Goal: Transaction & Acquisition: Purchase product/service

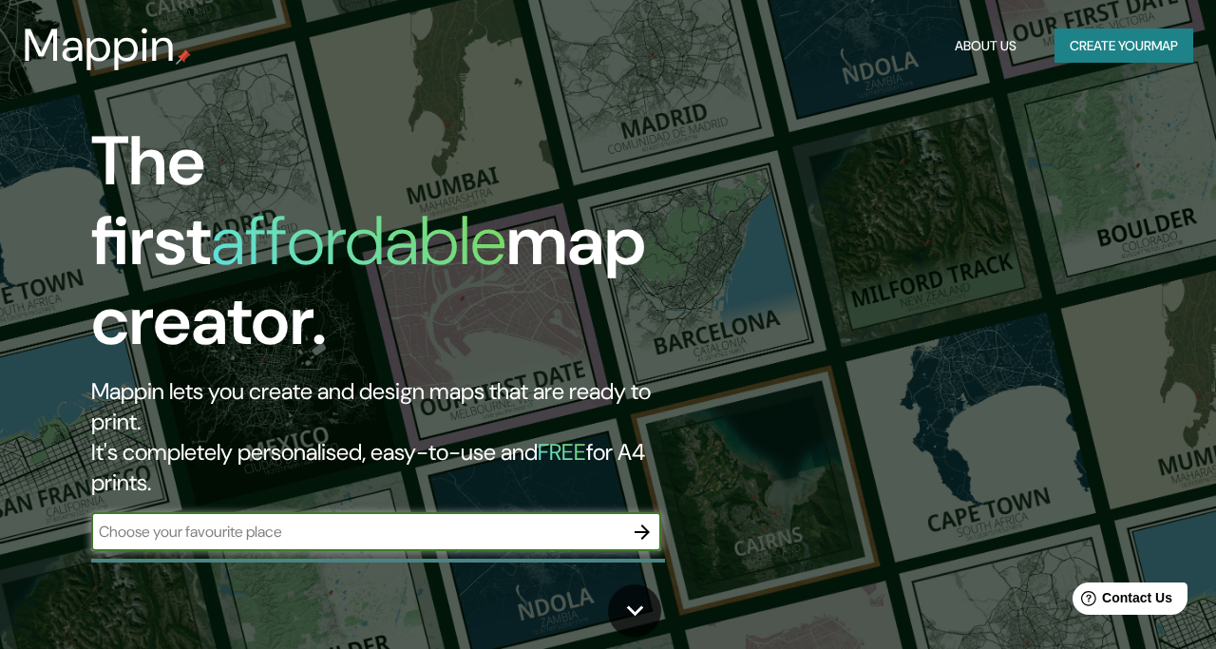
click at [429, 520] on input "text" at bounding box center [357, 531] width 532 height 22
type input "oxkubcab"
drag, startPoint x: 229, startPoint y: 448, endPoint x: 71, endPoint y: 450, distance: 157.7
click at [71, 450] on div "The first affordable map creator. Mappin lets you create and design maps that a…" at bounding box center [394, 346] width 729 height 448
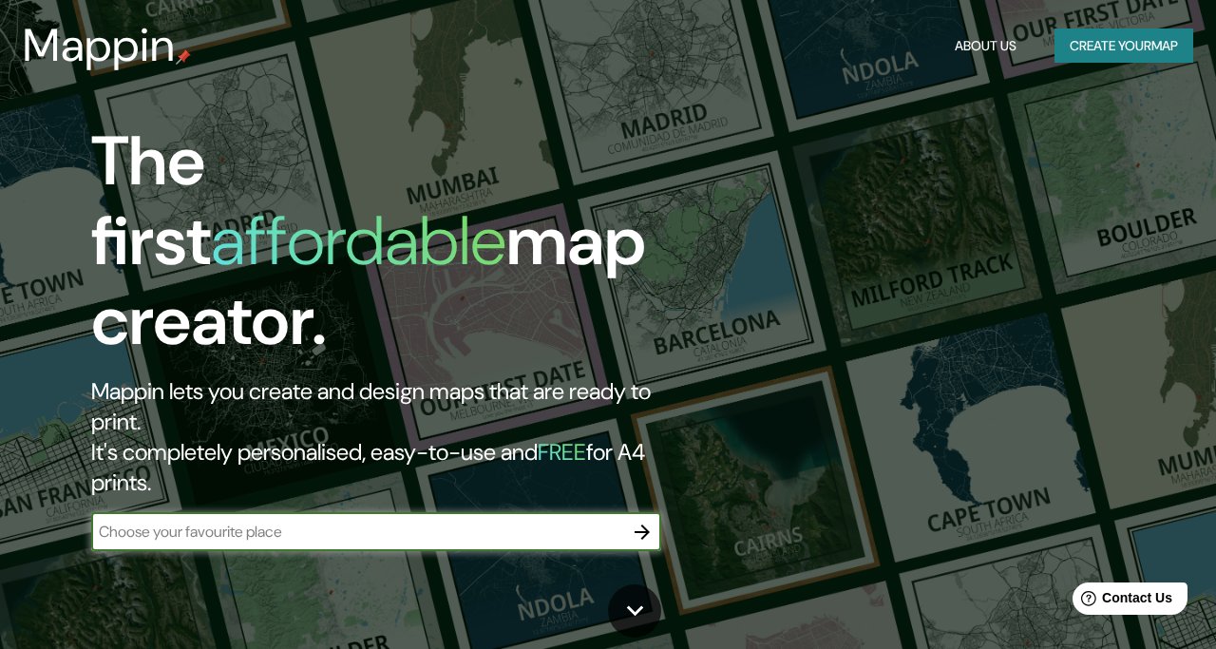
paste input "oxkutzcab"
type input "oxkutzcab"
click at [640, 520] on icon "button" at bounding box center [642, 531] width 23 height 23
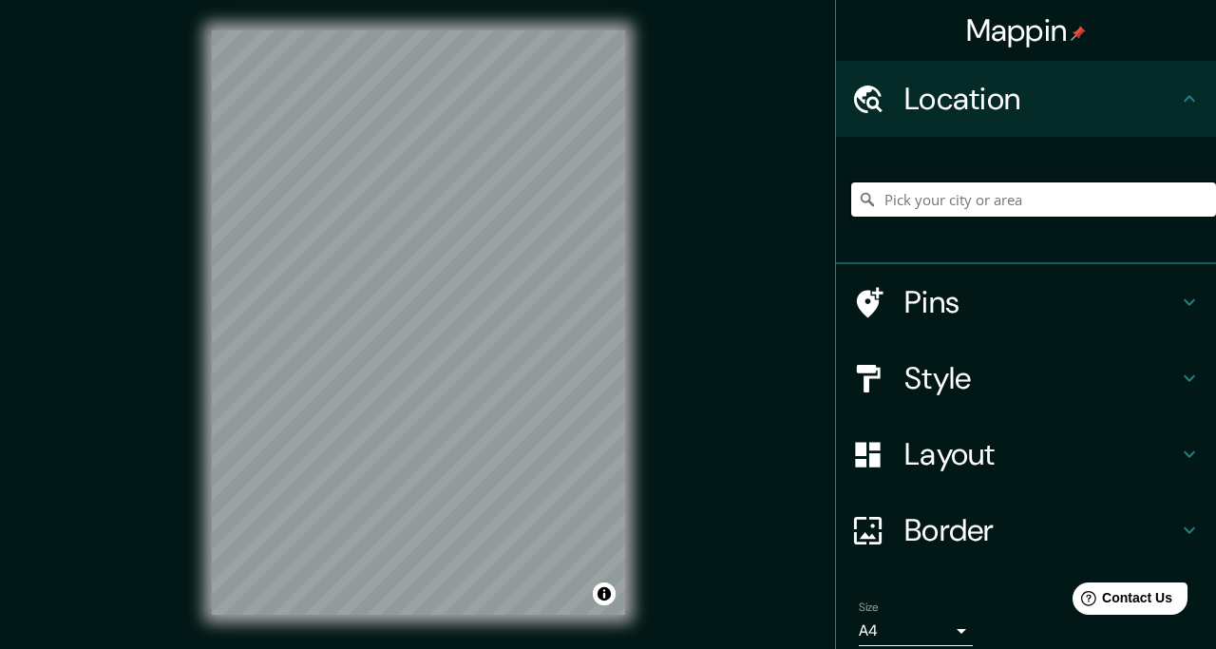
click at [940, 198] on input "Pick your city or area" at bounding box center [1033, 199] width 365 height 34
paste input "oxkutzcab"
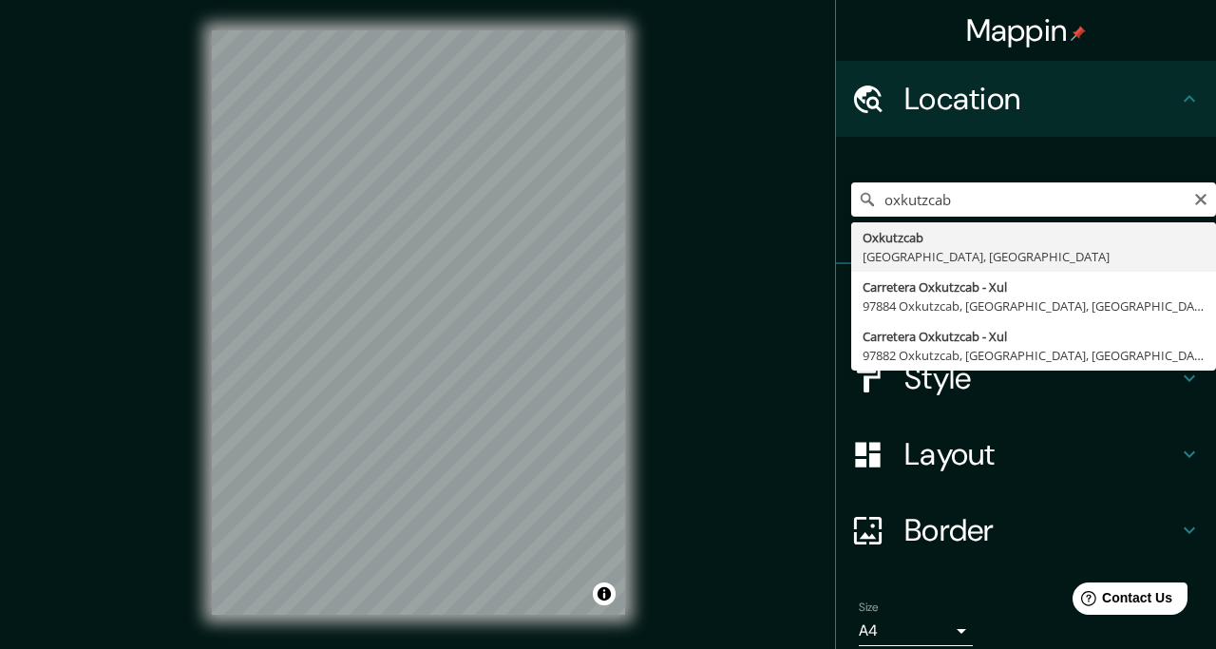
type input "Oxkutzcab, [GEOGRAPHIC_DATA], [GEOGRAPHIC_DATA]"
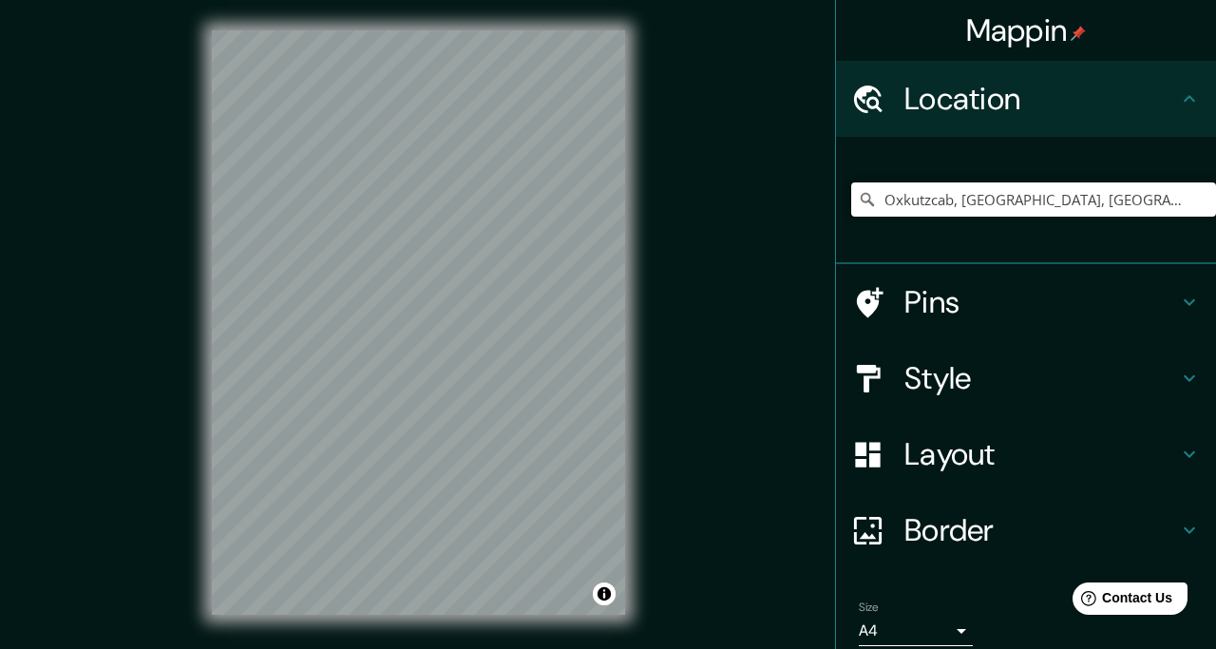
scroll to position [77, 0]
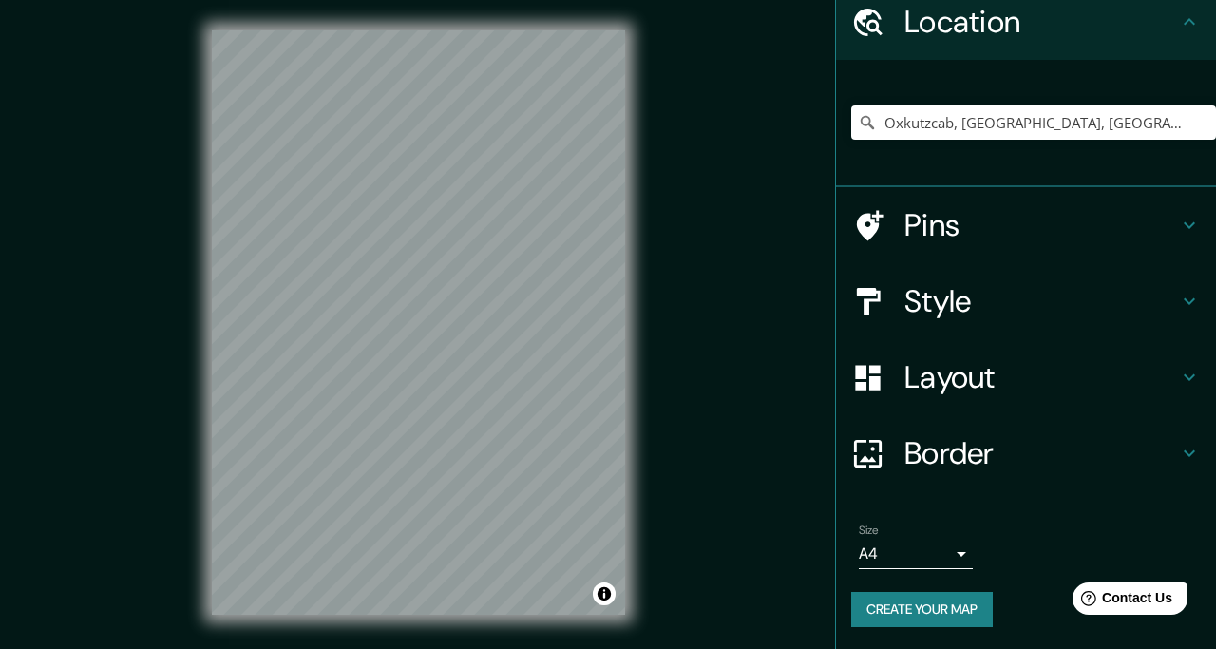
click at [952, 380] on h4 "Layout" at bounding box center [1041, 377] width 274 height 38
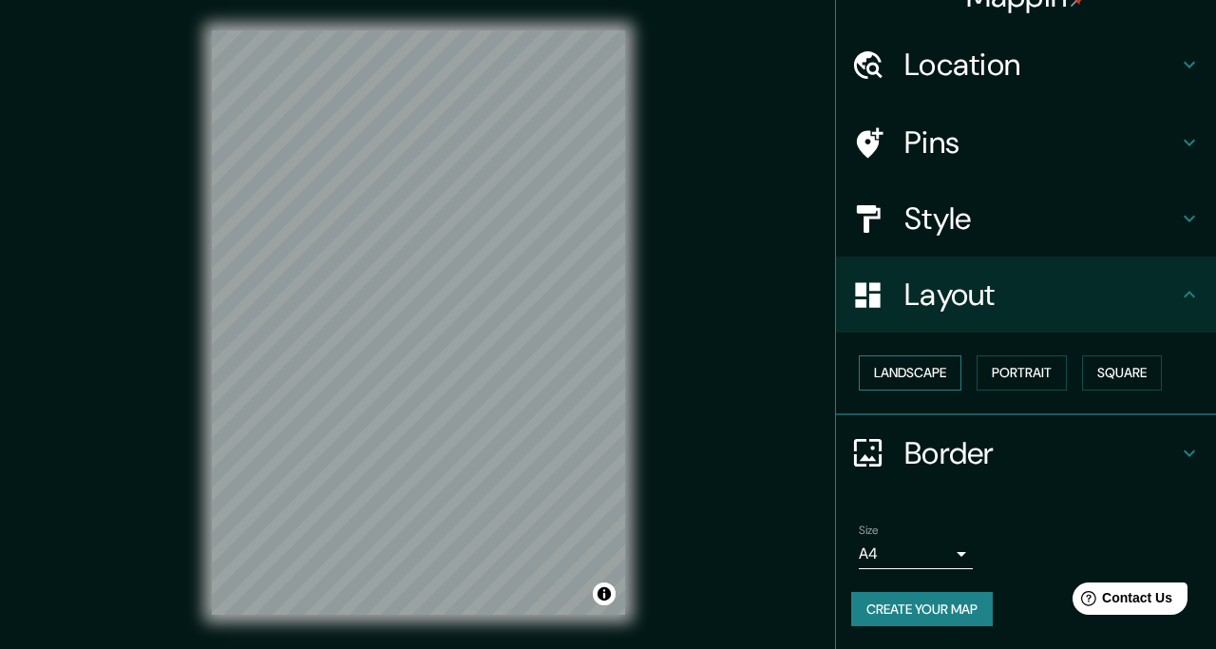
scroll to position [34, 0]
click at [1178, 286] on icon at bounding box center [1189, 294] width 23 height 23
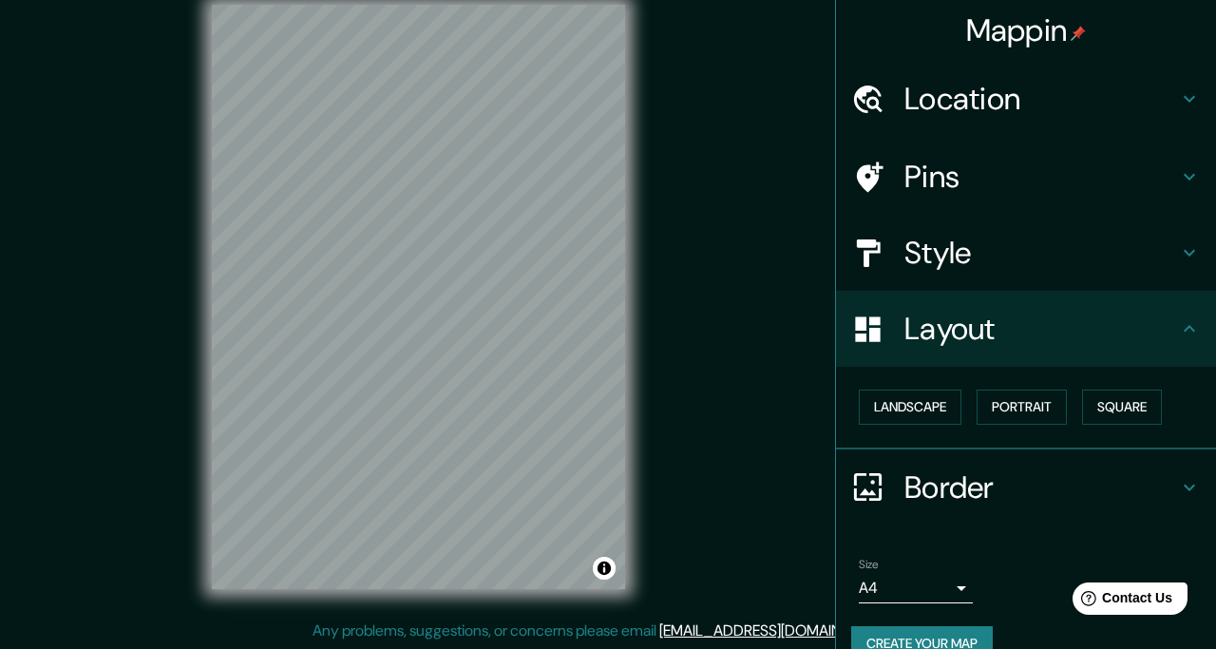
scroll to position [0, 0]
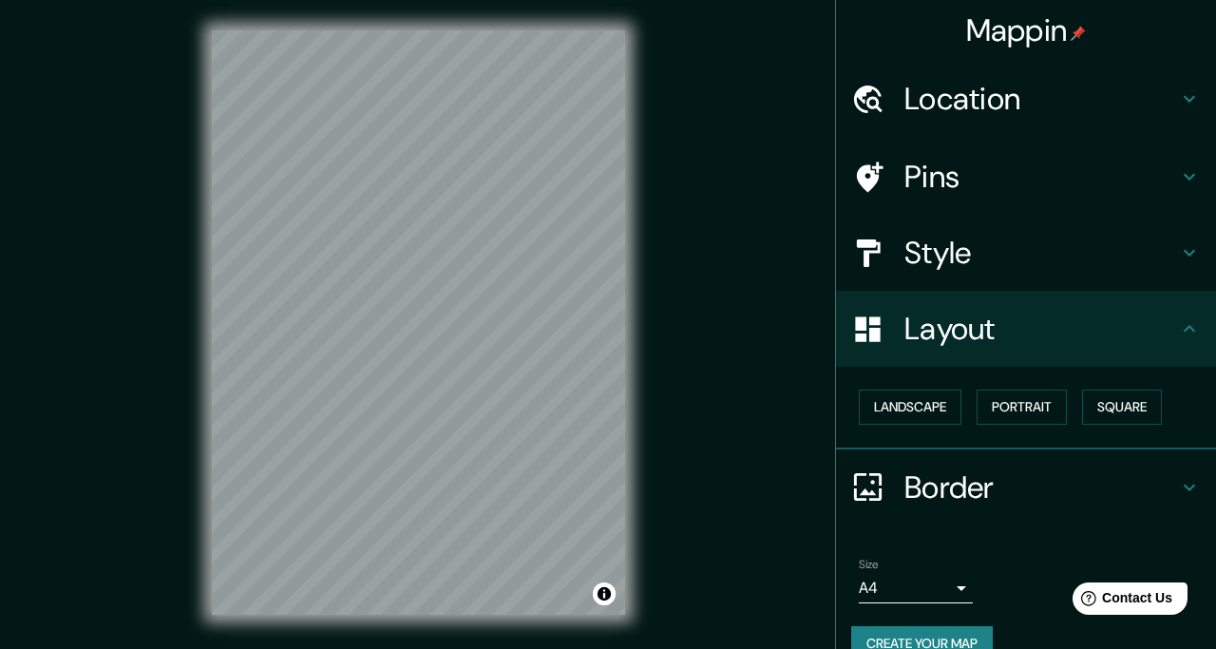
click at [500, 614] on div "© Mapbox © OpenStreetMap Improve this map" at bounding box center [418, 322] width 474 height 645
click at [369, 648] on div "Mappin Location [GEOGRAPHIC_DATA], [GEOGRAPHIC_DATA], [GEOGRAPHIC_DATA] Pins St…" at bounding box center [608, 337] width 1216 height 675
click at [1117, 95] on h4 "Location" at bounding box center [1041, 99] width 274 height 38
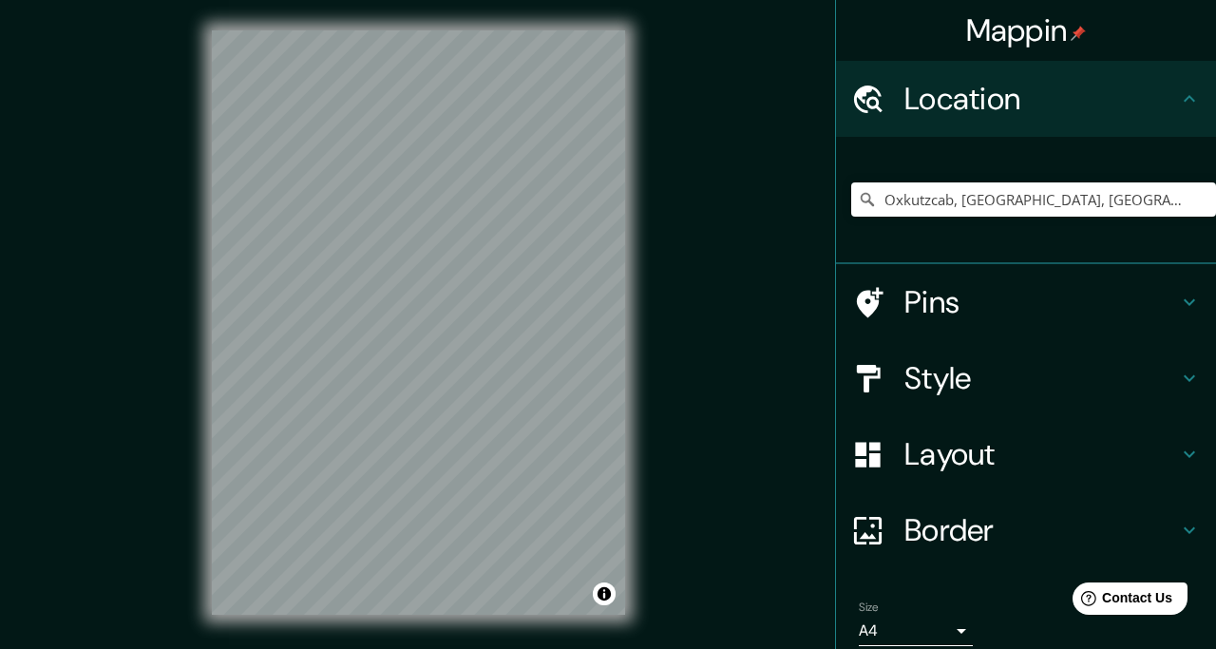
click at [1118, 95] on h4 "Location" at bounding box center [1041, 99] width 274 height 38
drag, startPoint x: 508, startPoint y: 369, endPoint x: 509, endPoint y: 387, distance: 17.1
click at [509, 387] on div at bounding box center [510, 386] width 15 height 15
drag, startPoint x: 505, startPoint y: 385, endPoint x: 520, endPoint y: 382, distance: 15.5
click at [520, 382] on div at bounding box center [524, 380] width 15 height 15
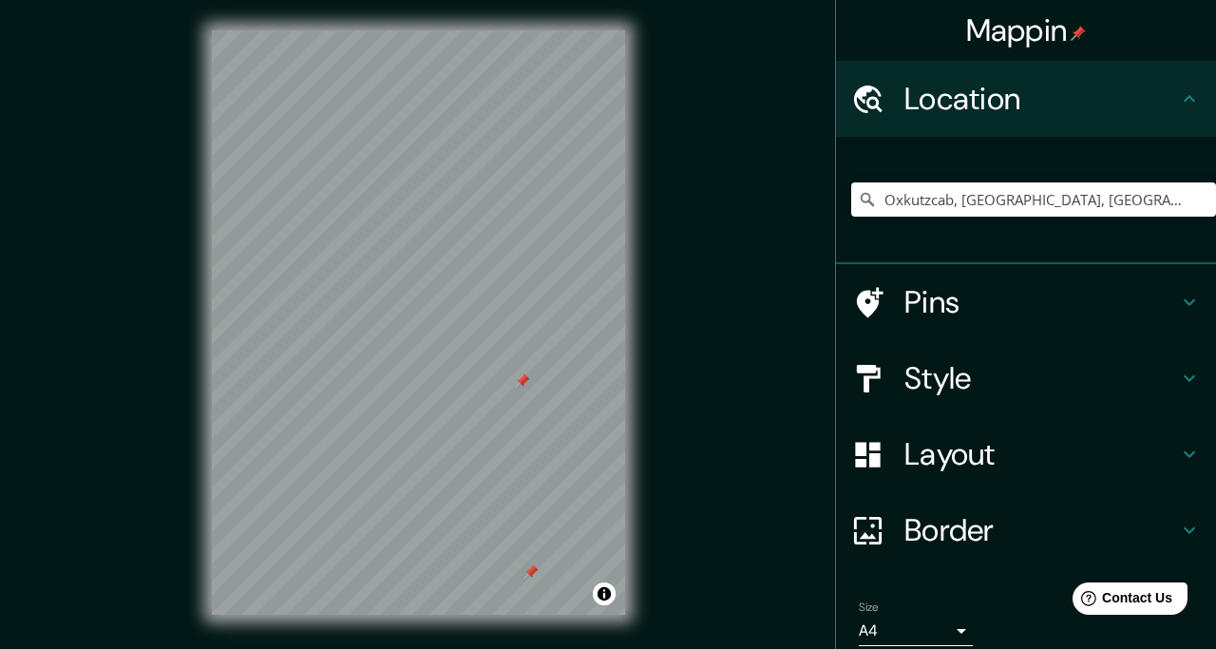
click at [523, 377] on div at bounding box center [522, 380] width 15 height 15
click at [531, 573] on div at bounding box center [530, 571] width 15 height 15
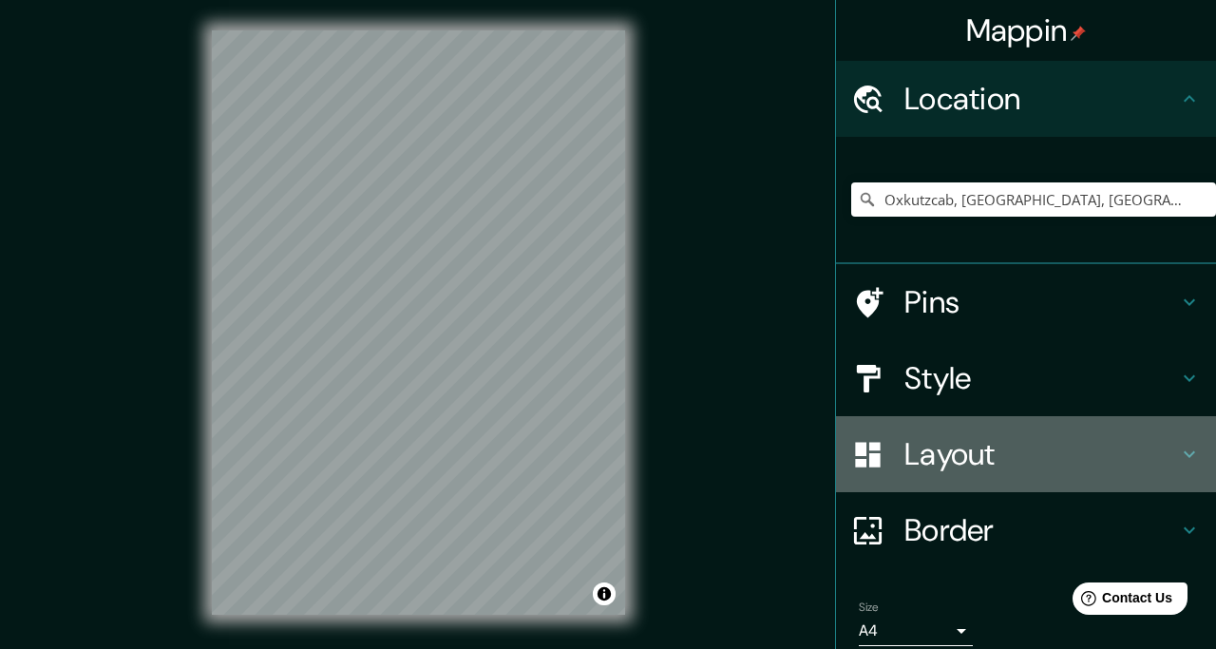
click at [1061, 451] on h4 "Layout" at bounding box center [1041, 454] width 274 height 38
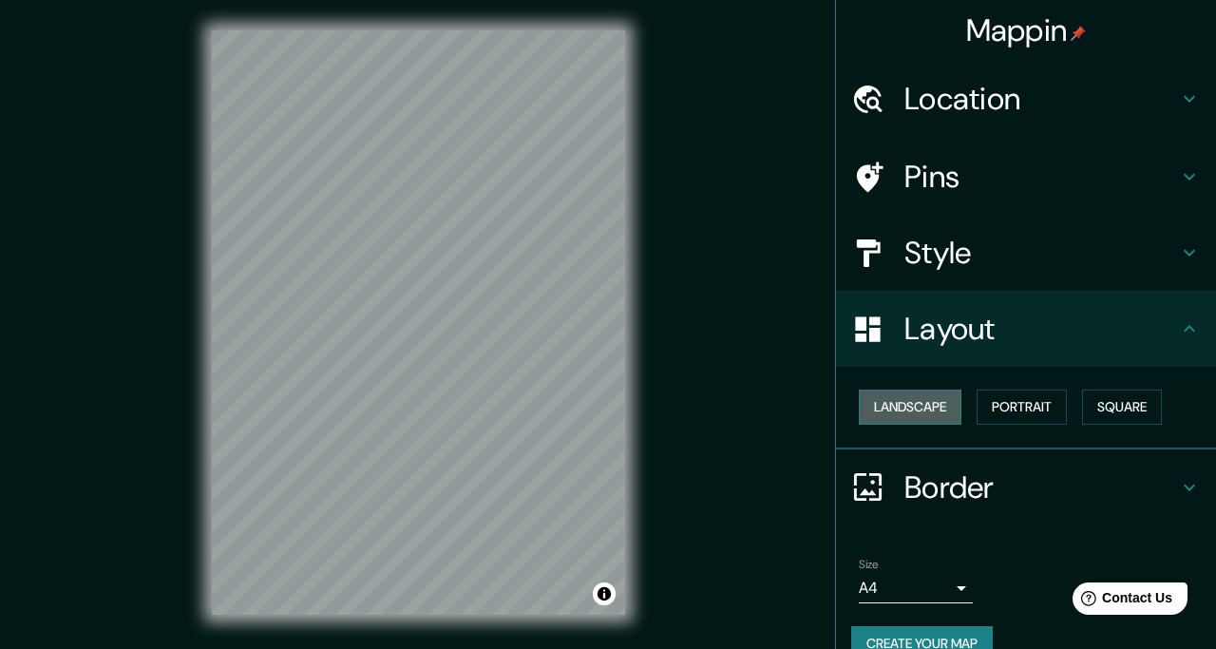
click at [920, 411] on button "Landscape" at bounding box center [909, 406] width 103 height 35
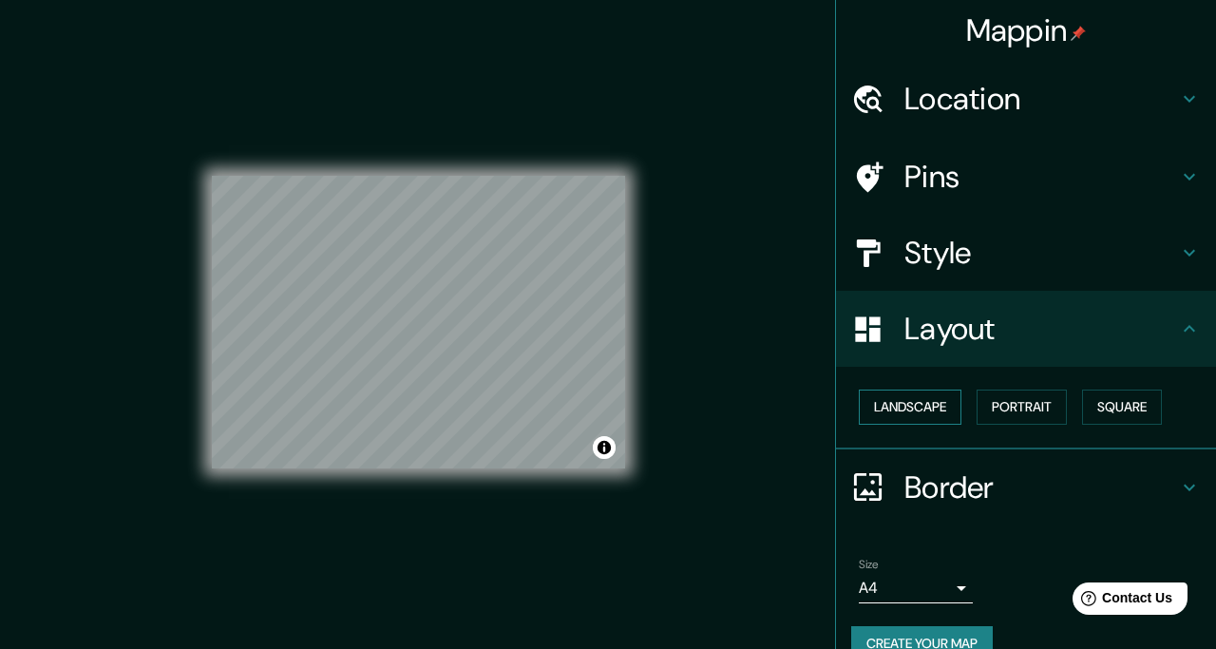
click at [920, 410] on button "Landscape" at bounding box center [909, 406] width 103 height 35
click at [1006, 410] on button "Portrait" at bounding box center [1021, 406] width 90 height 35
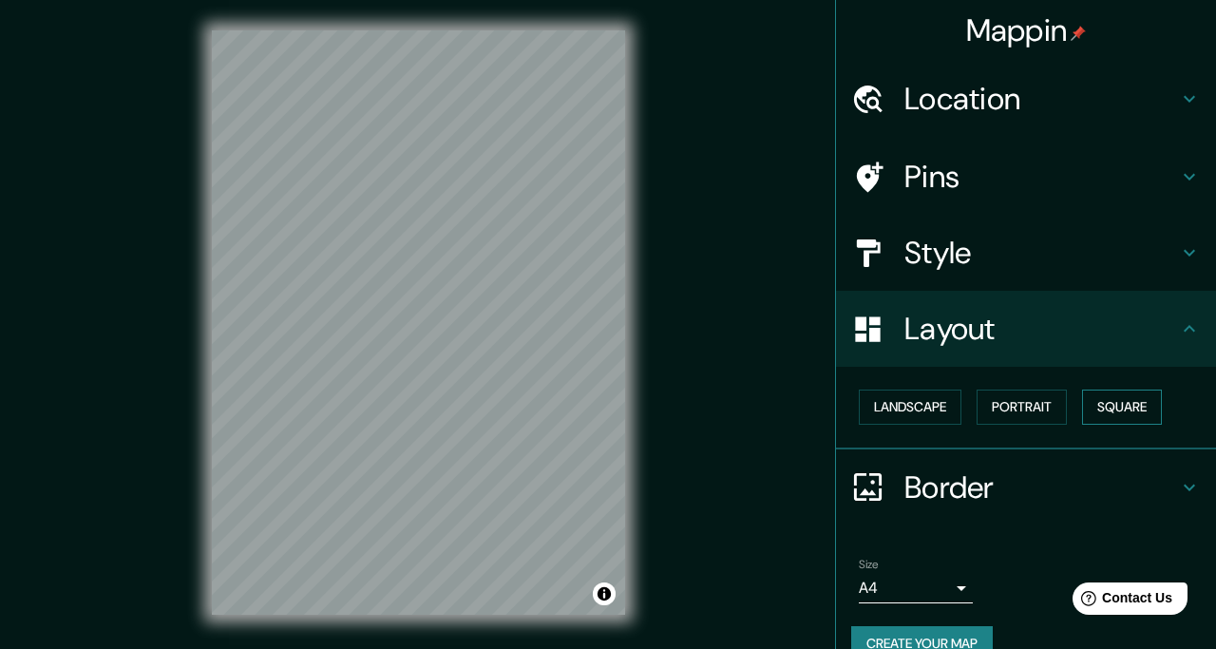
click at [1140, 422] on button "Square" at bounding box center [1122, 406] width 80 height 35
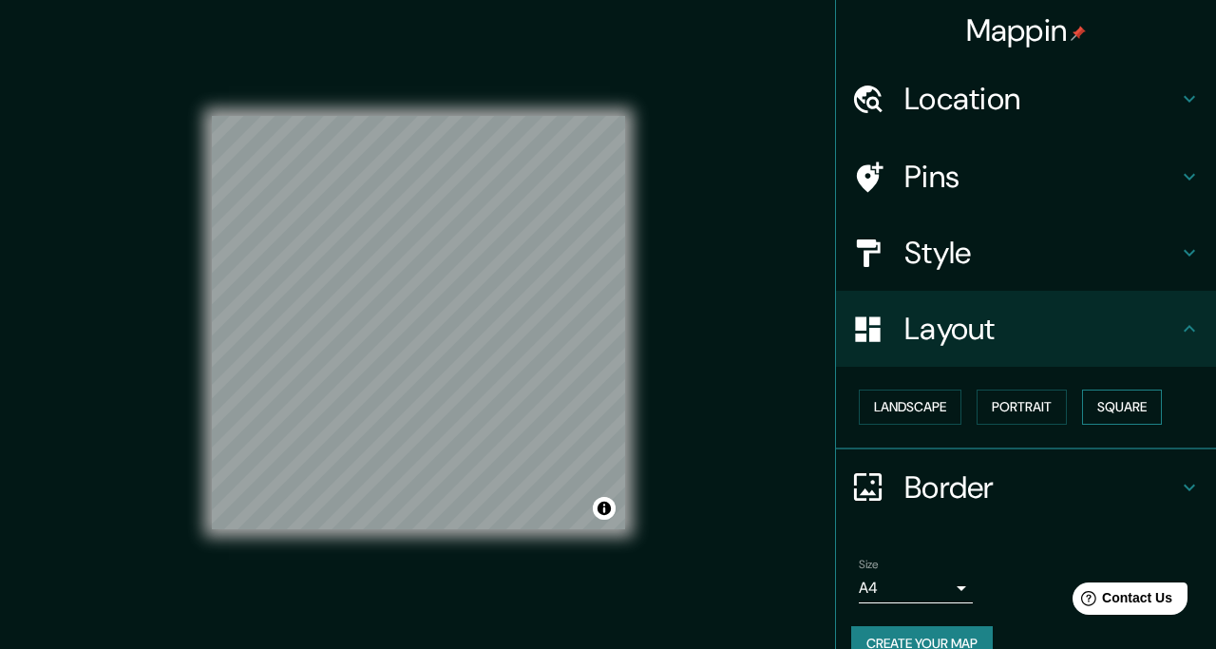
click at [1136, 406] on button "Square" at bounding box center [1122, 406] width 80 height 35
click at [915, 408] on button "Landscape" at bounding box center [909, 406] width 103 height 35
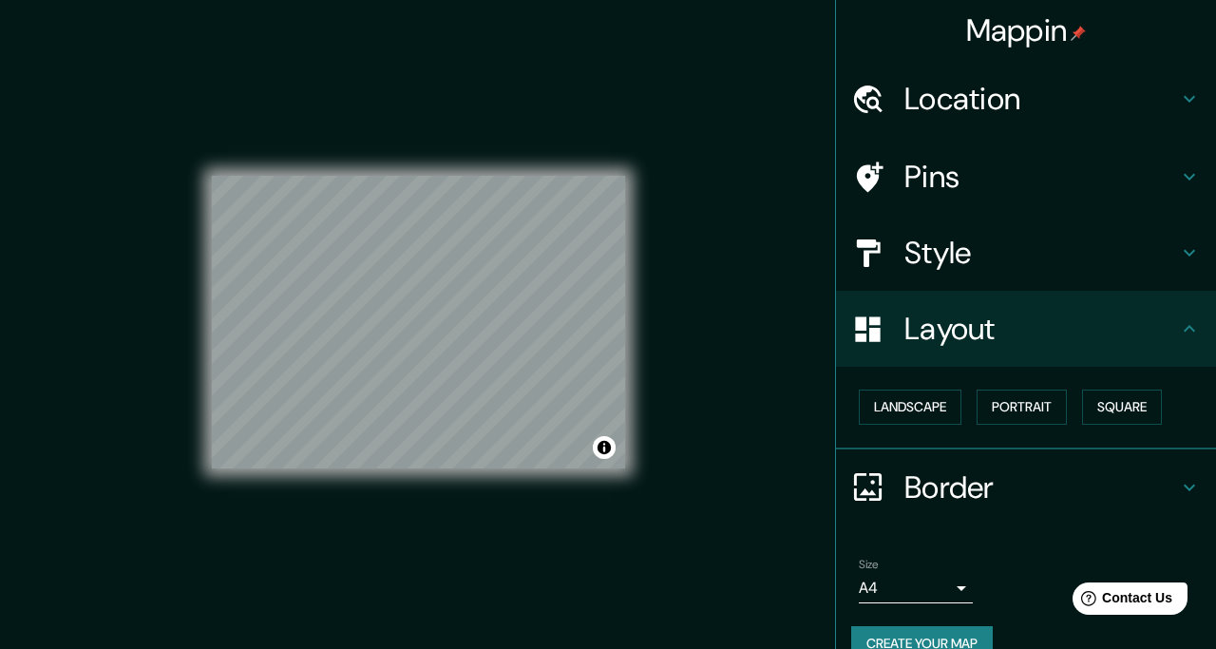
click at [1181, 253] on icon at bounding box center [1189, 252] width 23 height 23
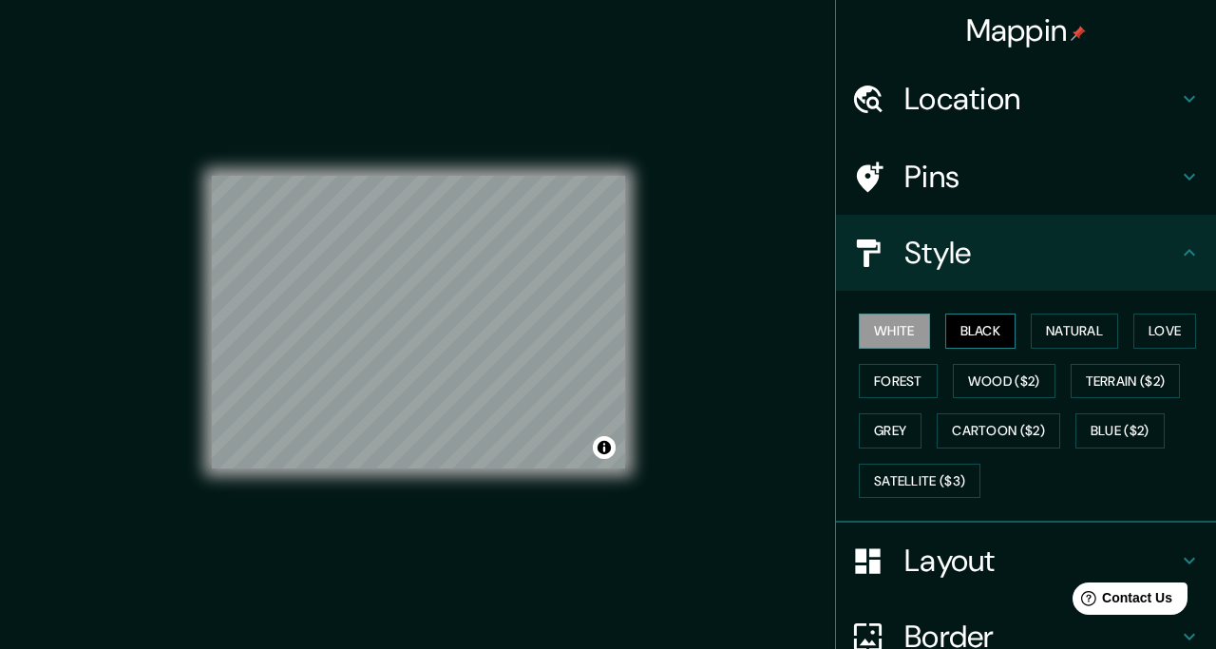
click at [984, 337] on button "Black" at bounding box center [980, 330] width 71 height 35
click at [1071, 338] on button "Natural" at bounding box center [1073, 330] width 87 height 35
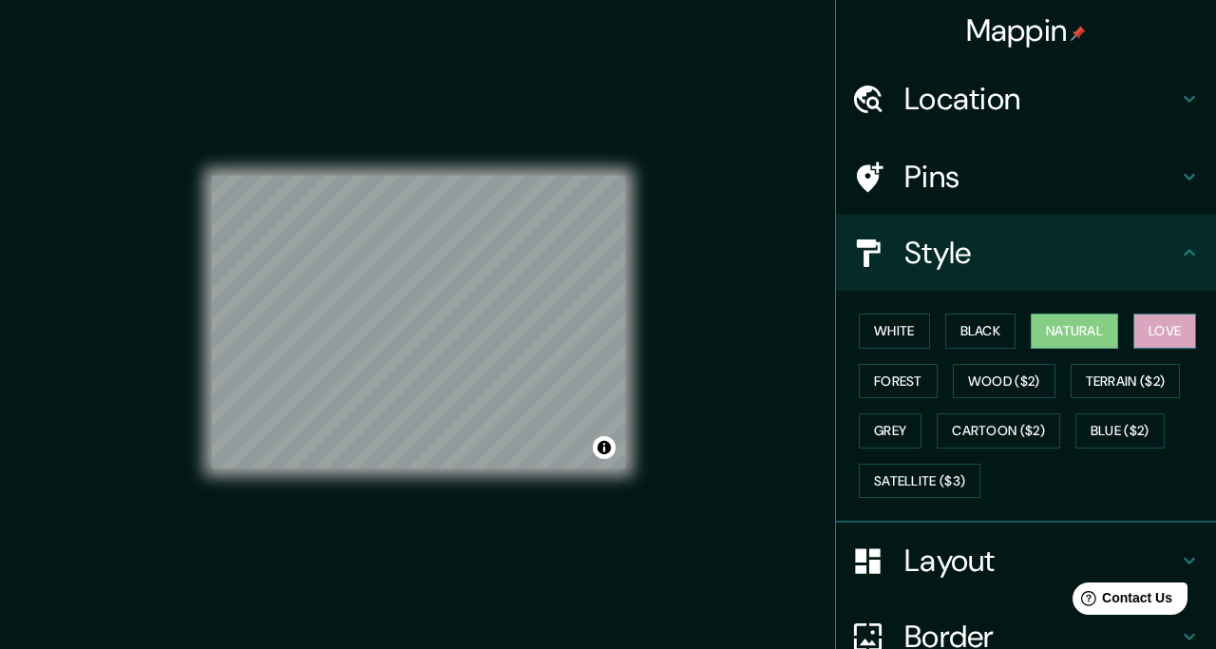
click at [1142, 323] on button "Love" at bounding box center [1164, 330] width 63 height 35
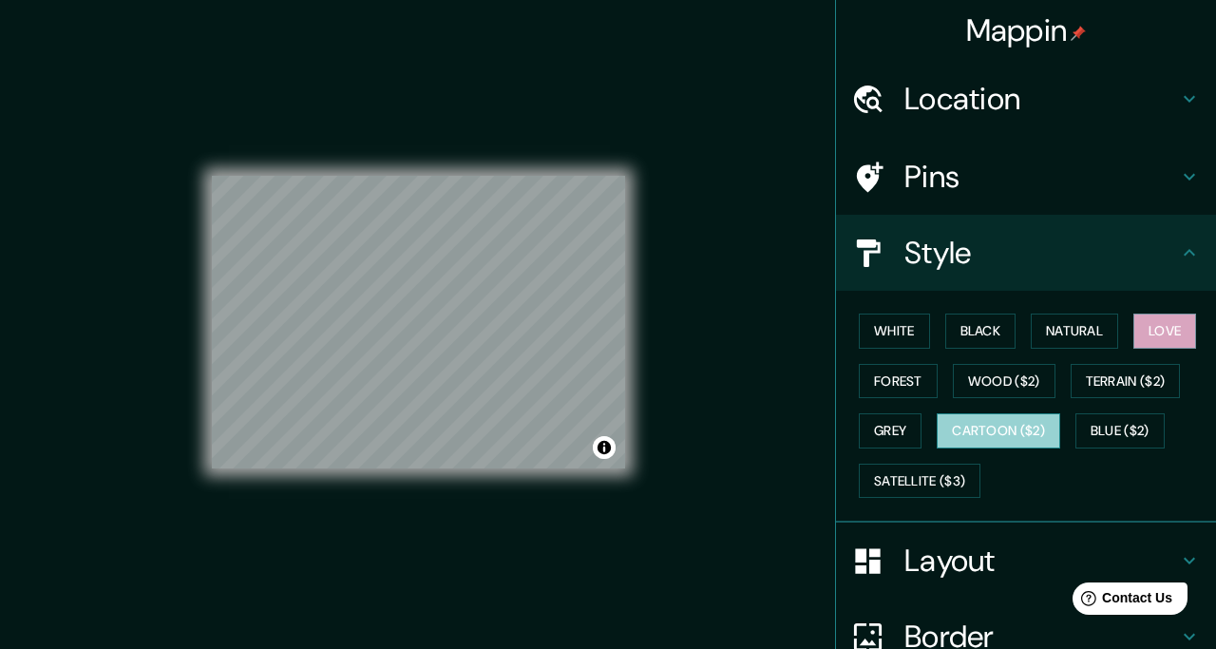
click at [962, 426] on button "Cartoon ($2)" at bounding box center [997, 430] width 123 height 35
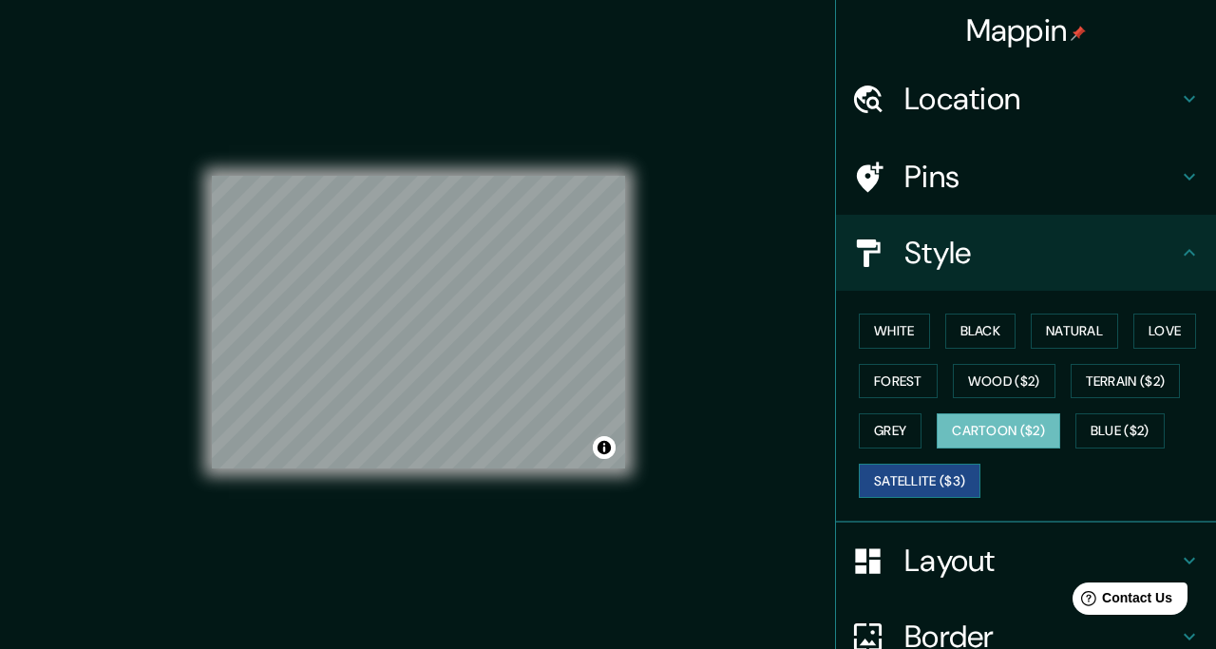
click at [915, 480] on button "Satellite ($3)" at bounding box center [919, 480] width 122 height 35
click at [1155, 83] on h4 "Location" at bounding box center [1041, 99] width 274 height 38
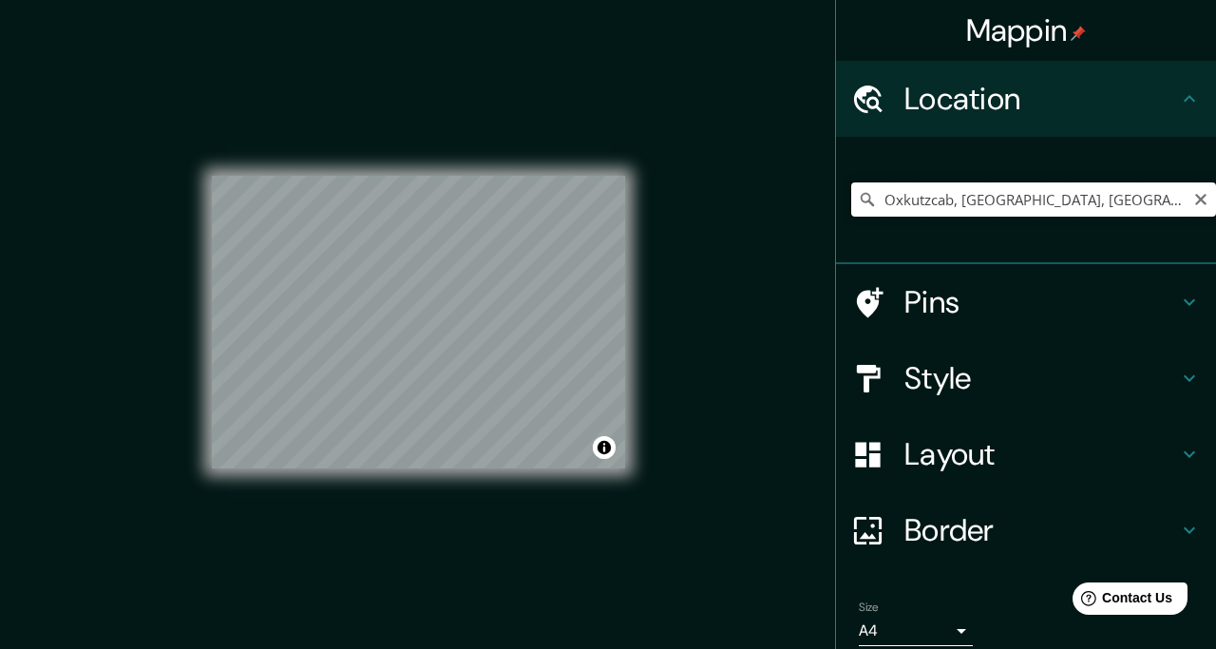
click at [1108, 205] on input "Oxkutzcab, [GEOGRAPHIC_DATA], [GEOGRAPHIC_DATA]" at bounding box center [1033, 199] width 365 height 34
drag, startPoint x: 1102, startPoint y: 201, endPoint x: 808, endPoint y: 204, distance: 293.5
click at [808, 204] on div "Mappin Location [GEOGRAPHIC_DATA], [GEOGRAPHIC_DATA], [GEOGRAPHIC_DATA] Pins St…" at bounding box center [608, 337] width 1216 height 675
paste input "oxkutzcab"
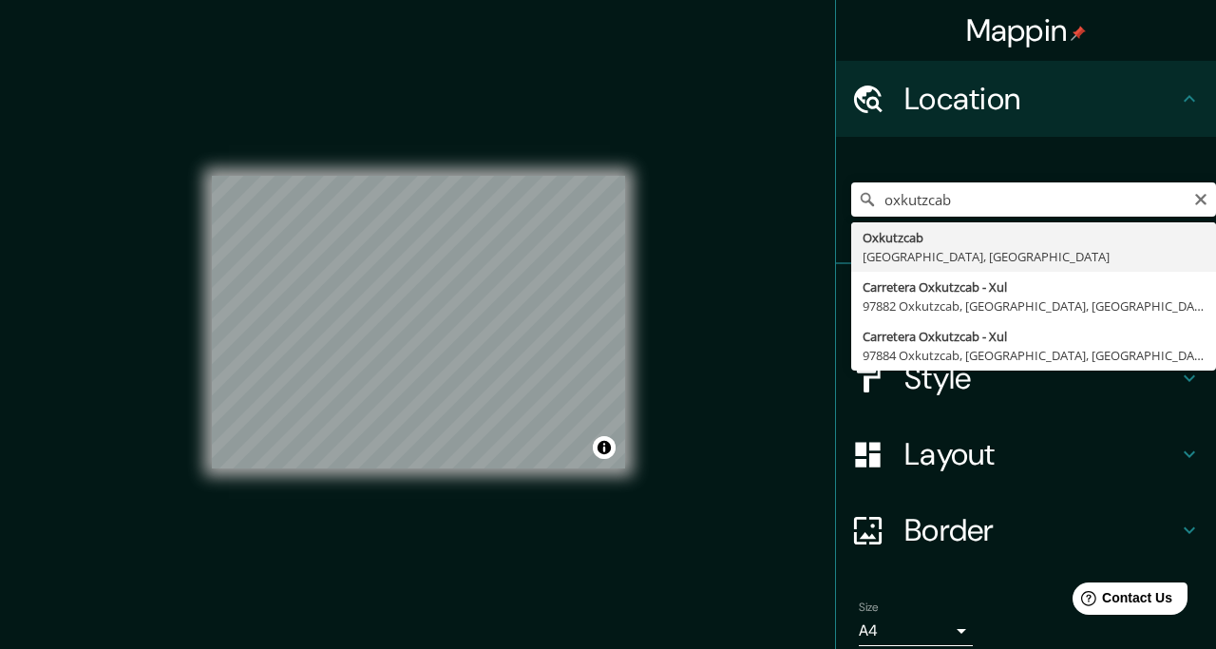
type input "Oxkutzcab, [GEOGRAPHIC_DATA], [GEOGRAPHIC_DATA]"
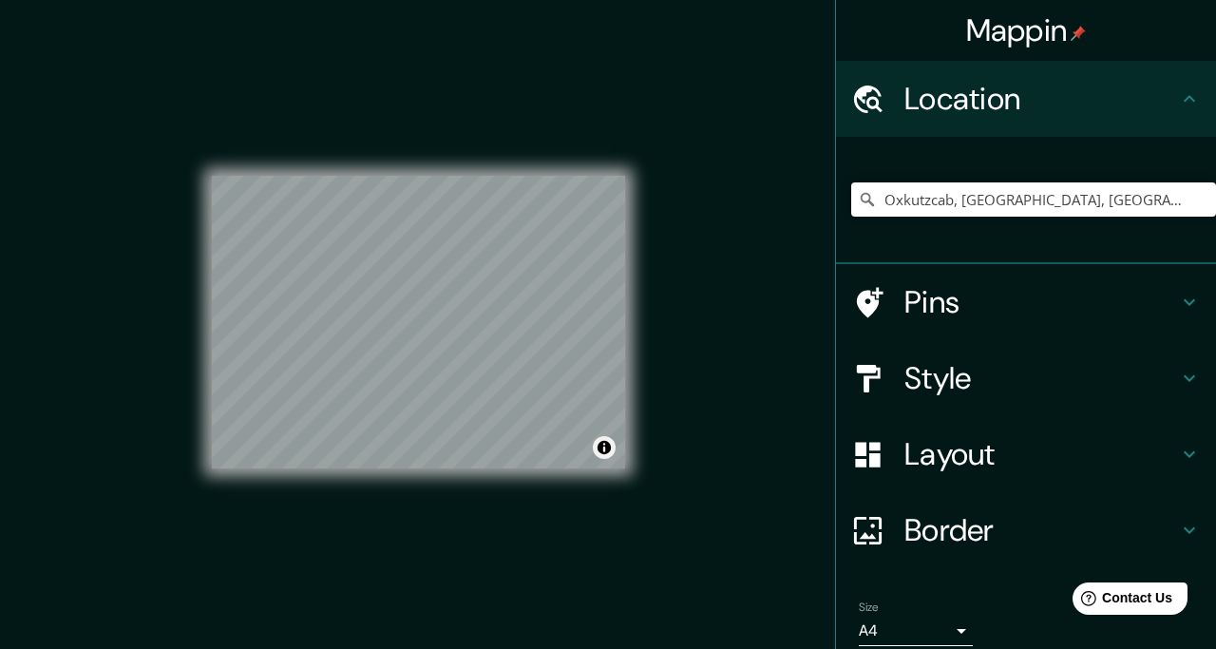
click at [599, 457] on div "© Mapbox © OpenStreetMap Improve this map © Maxar" at bounding box center [418, 322] width 413 height 292
click at [1027, 355] on div "Style" at bounding box center [1026, 378] width 380 height 76
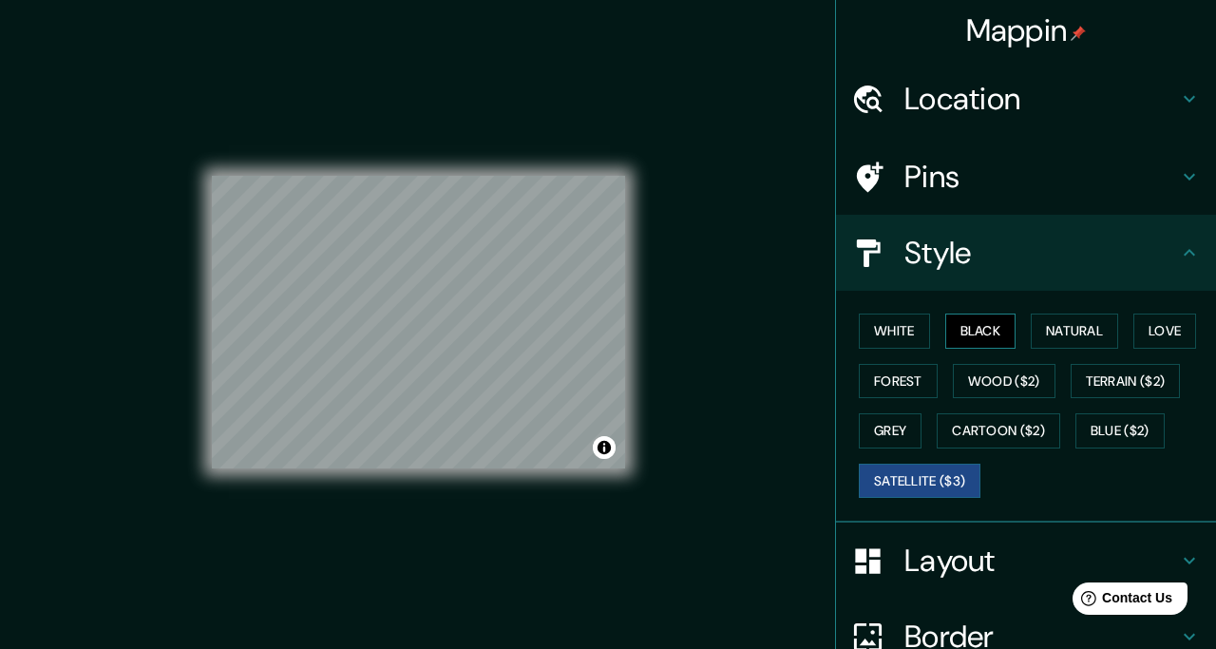
click at [997, 331] on button "Black" at bounding box center [980, 330] width 71 height 35
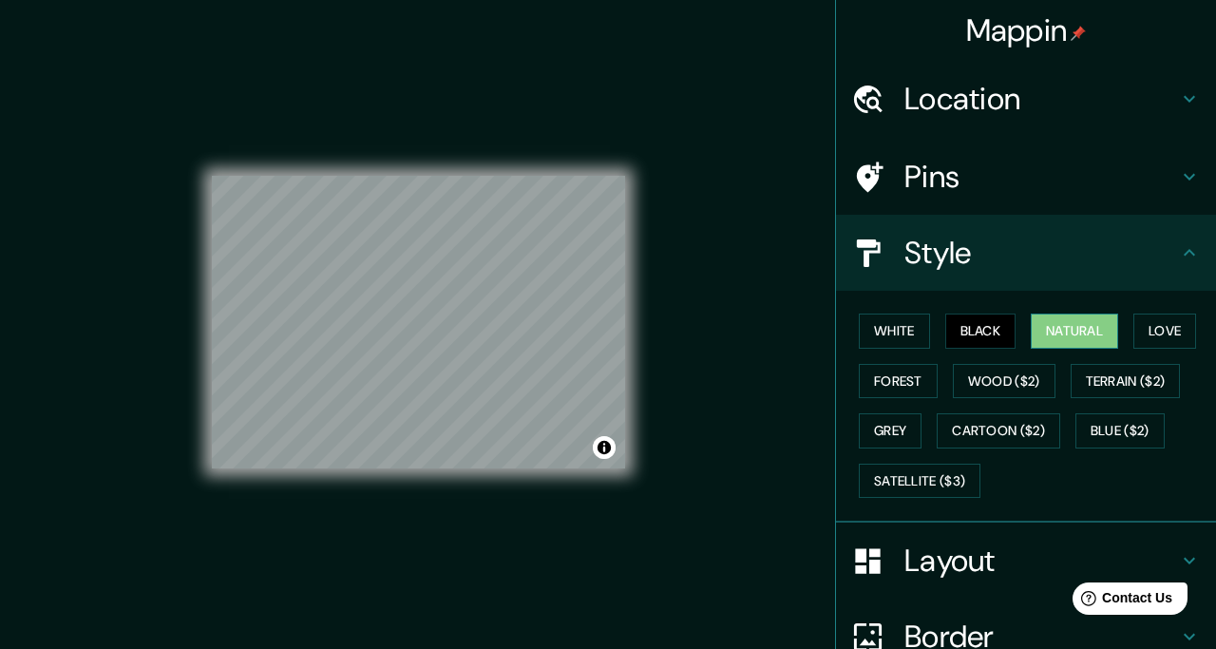
click at [1104, 341] on button "Natural" at bounding box center [1073, 330] width 87 height 35
click at [1166, 330] on button "Love" at bounding box center [1164, 330] width 63 height 35
click at [1104, 334] on button "Natural" at bounding box center [1073, 330] width 87 height 35
click at [918, 383] on button "Forest" at bounding box center [897, 381] width 79 height 35
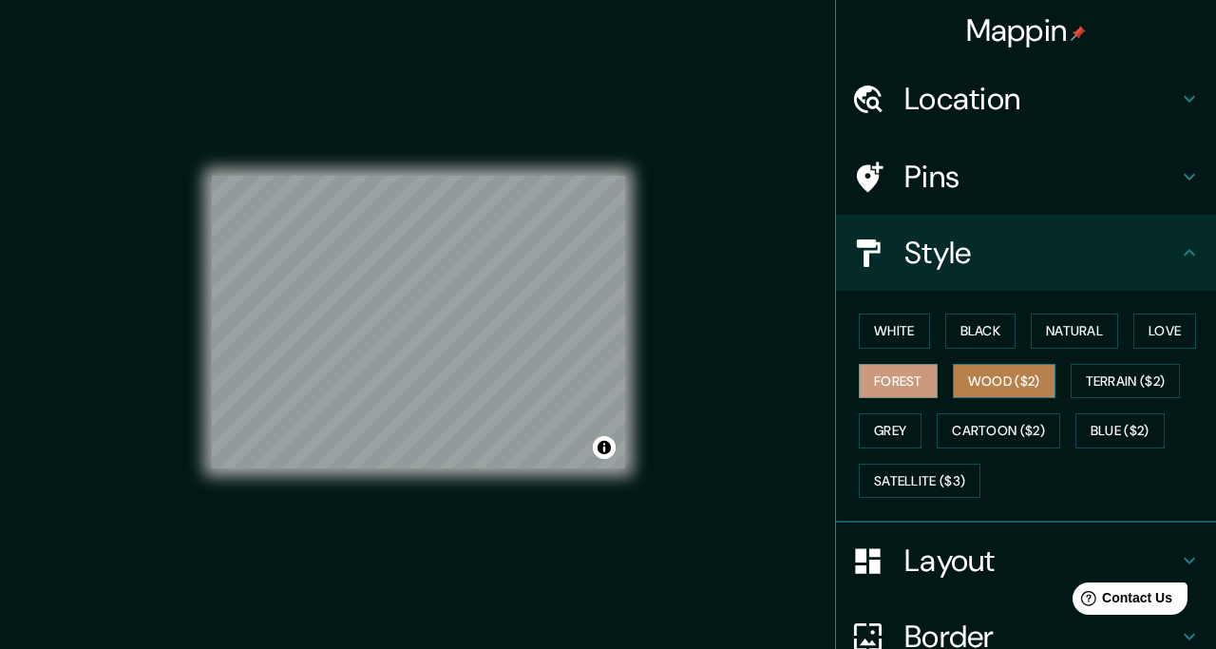
click at [1000, 387] on button "Wood ($2)" at bounding box center [1004, 381] width 103 height 35
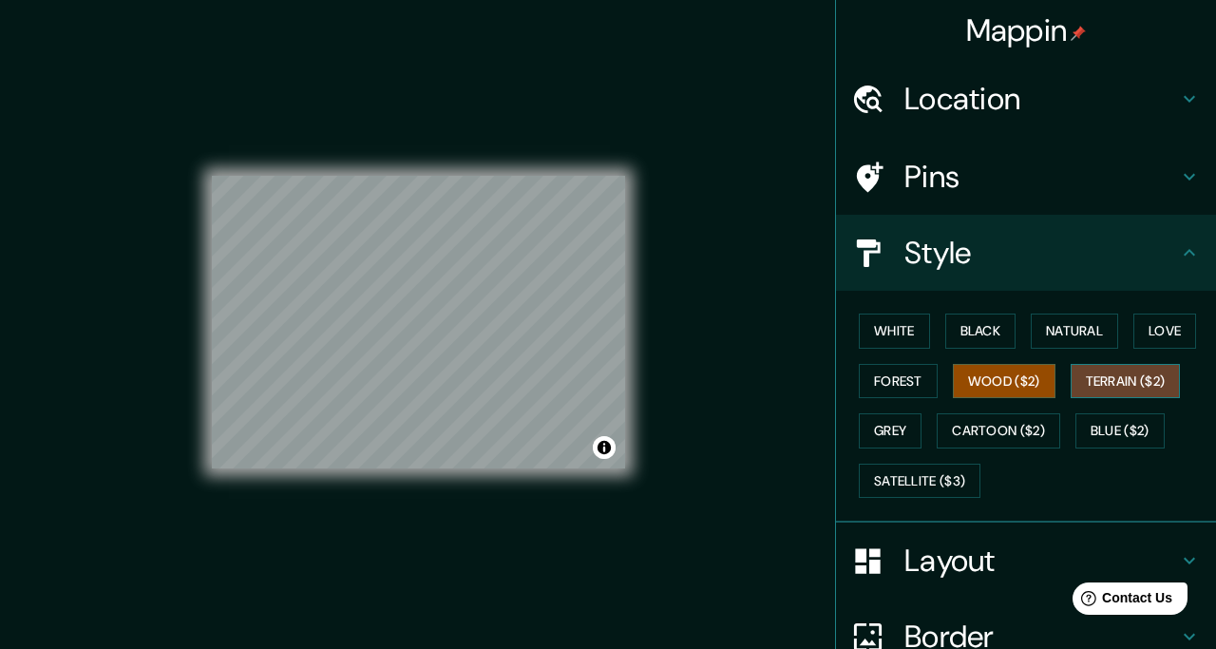
click at [1115, 372] on button "Terrain ($2)" at bounding box center [1125, 381] width 110 height 35
click at [903, 431] on button "Grey" at bounding box center [889, 430] width 63 height 35
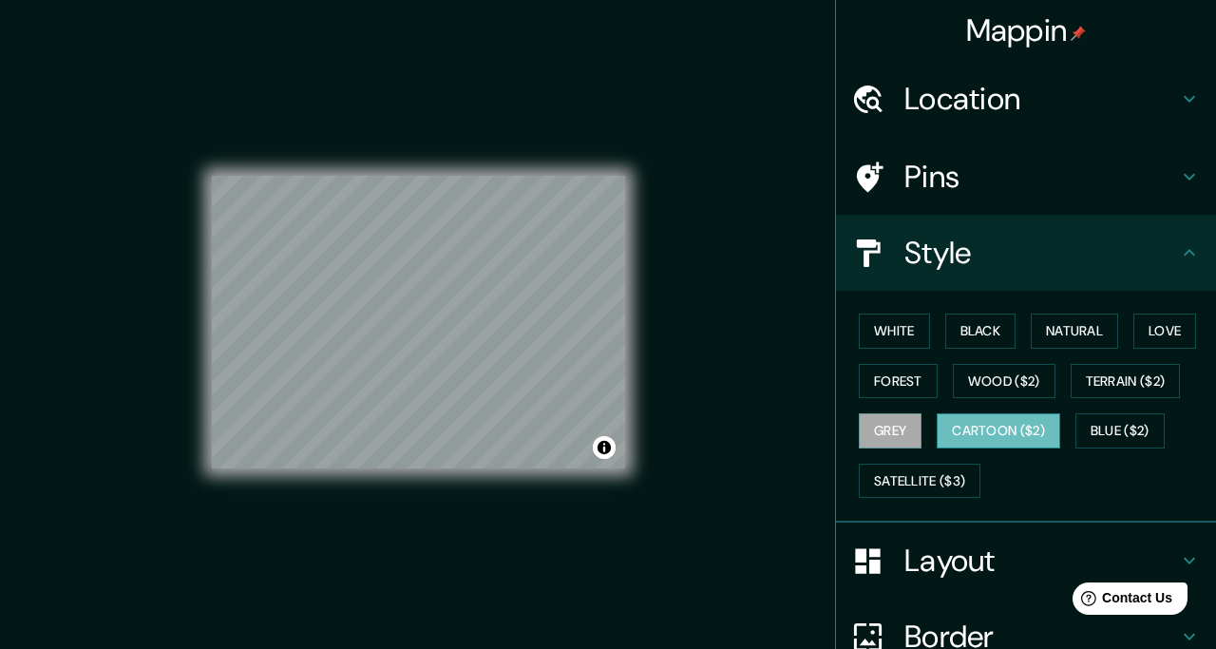
click at [981, 427] on button "Cartoon ($2)" at bounding box center [997, 430] width 123 height 35
click at [1109, 426] on button "Blue ($2)" at bounding box center [1119, 430] width 89 height 35
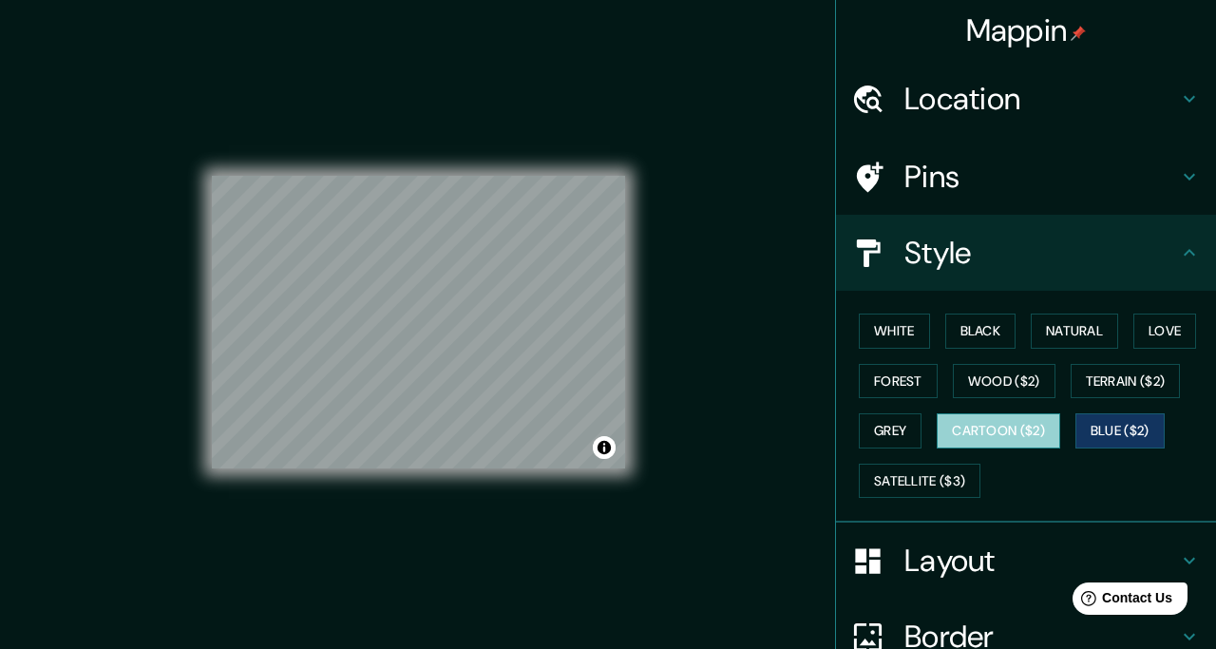
click at [1010, 424] on button "Cartoon ($2)" at bounding box center [997, 430] width 123 height 35
click at [1127, 422] on button "Blue ($2)" at bounding box center [1119, 430] width 89 height 35
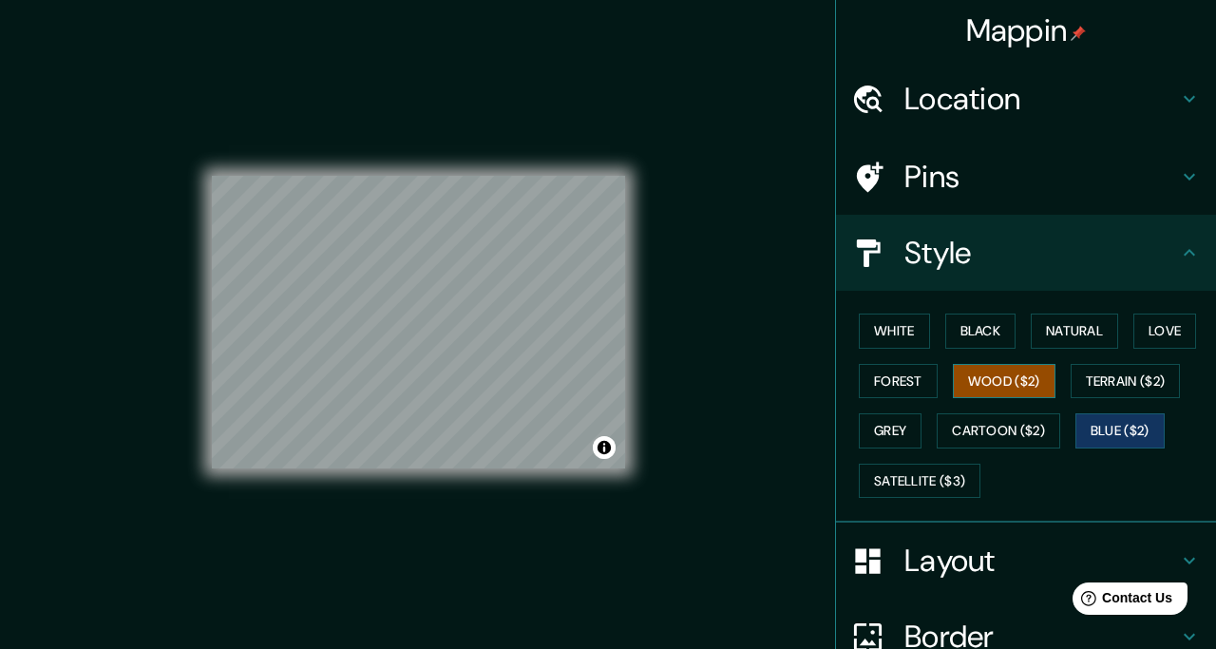
click at [995, 391] on button "Wood ($2)" at bounding box center [1004, 381] width 103 height 35
click at [863, 381] on button "Forest" at bounding box center [897, 381] width 79 height 35
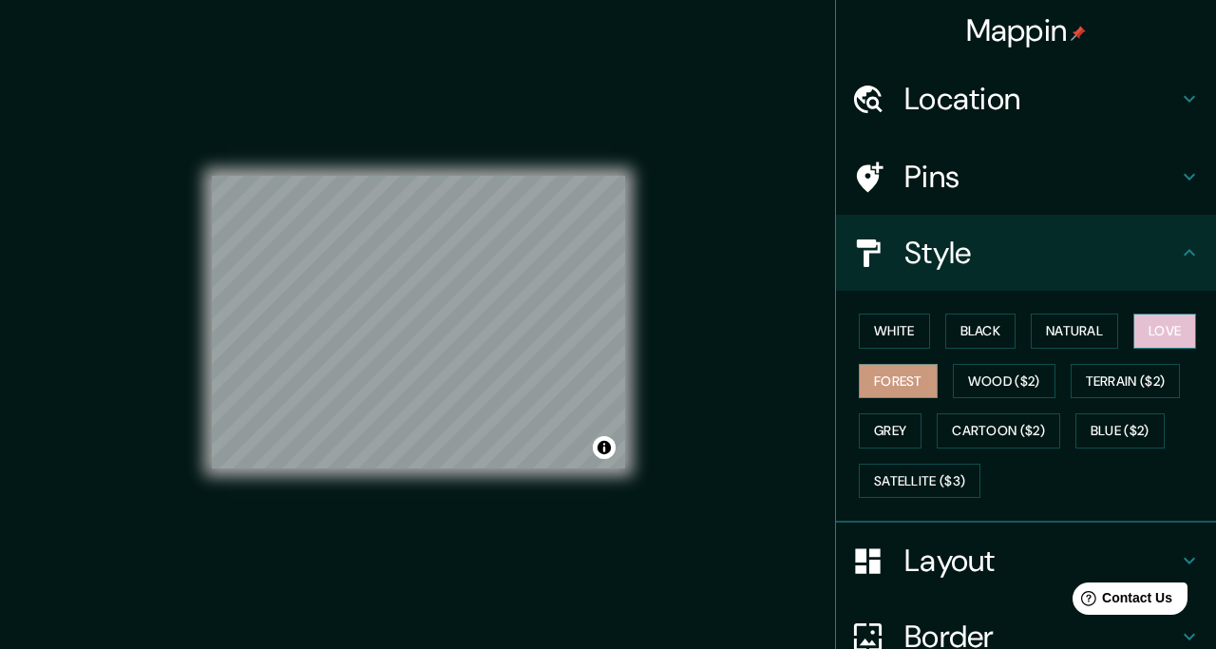
click at [1171, 342] on button "Love" at bounding box center [1164, 330] width 63 height 35
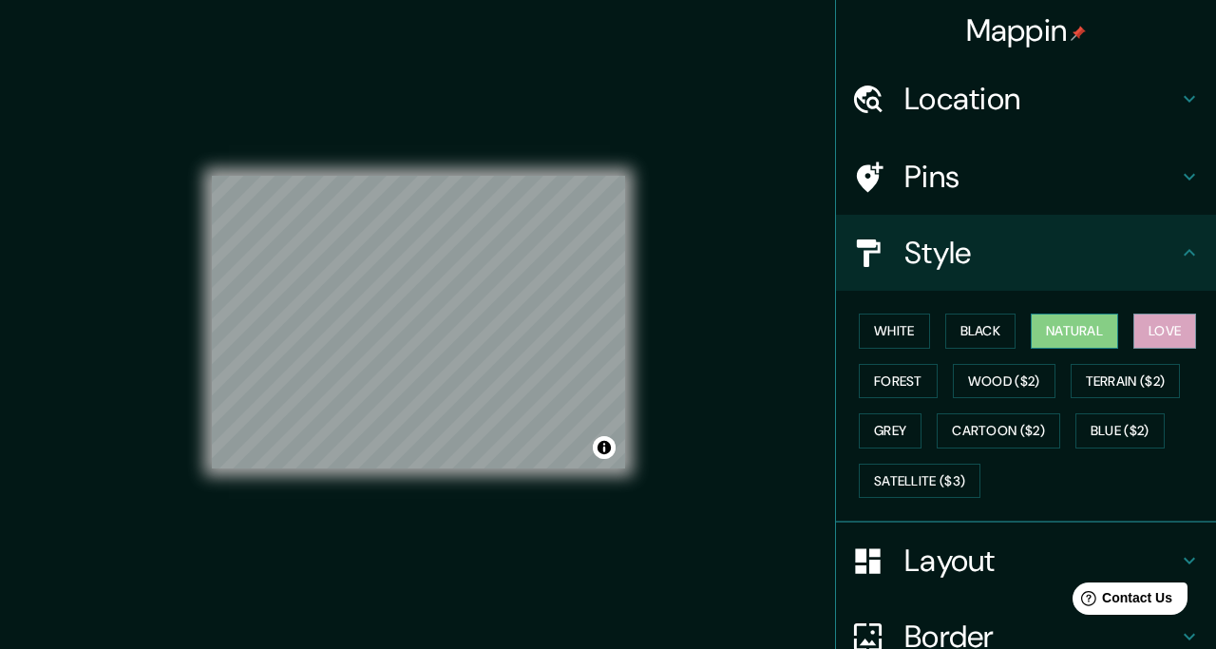
click at [1103, 332] on button "Natural" at bounding box center [1073, 330] width 87 height 35
click at [904, 444] on button "Grey" at bounding box center [889, 430] width 63 height 35
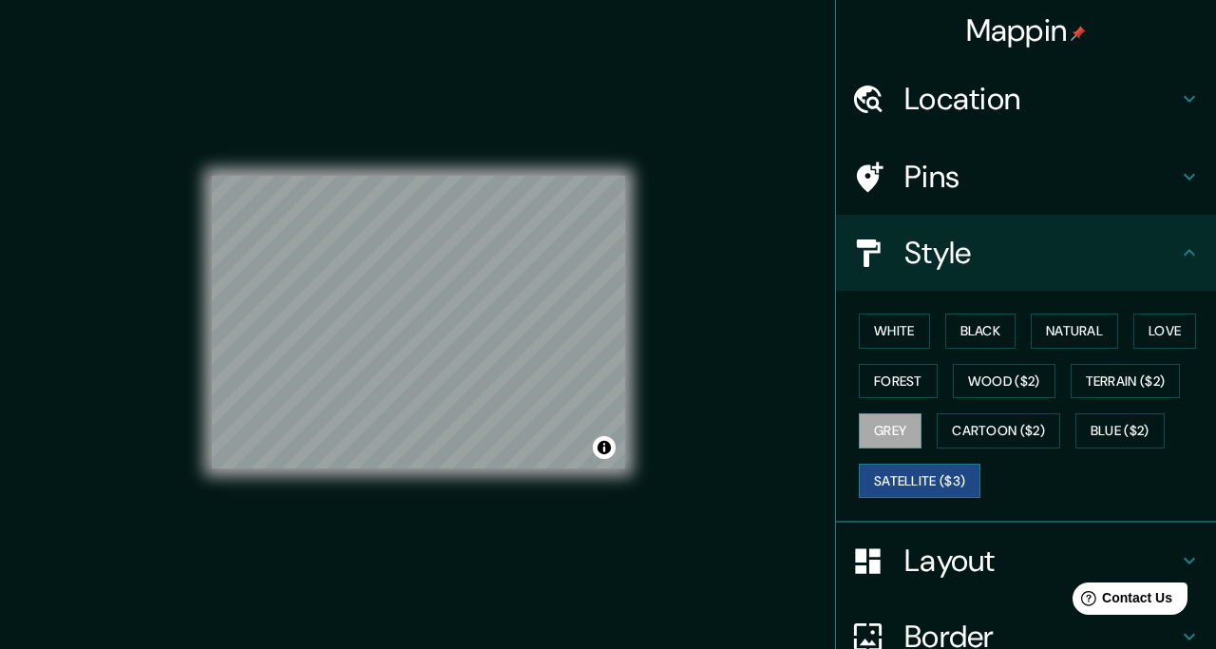
click at [937, 470] on button "Satellite ($3)" at bounding box center [919, 480] width 122 height 35
click at [913, 430] on button "Grey" at bounding box center [889, 430] width 63 height 35
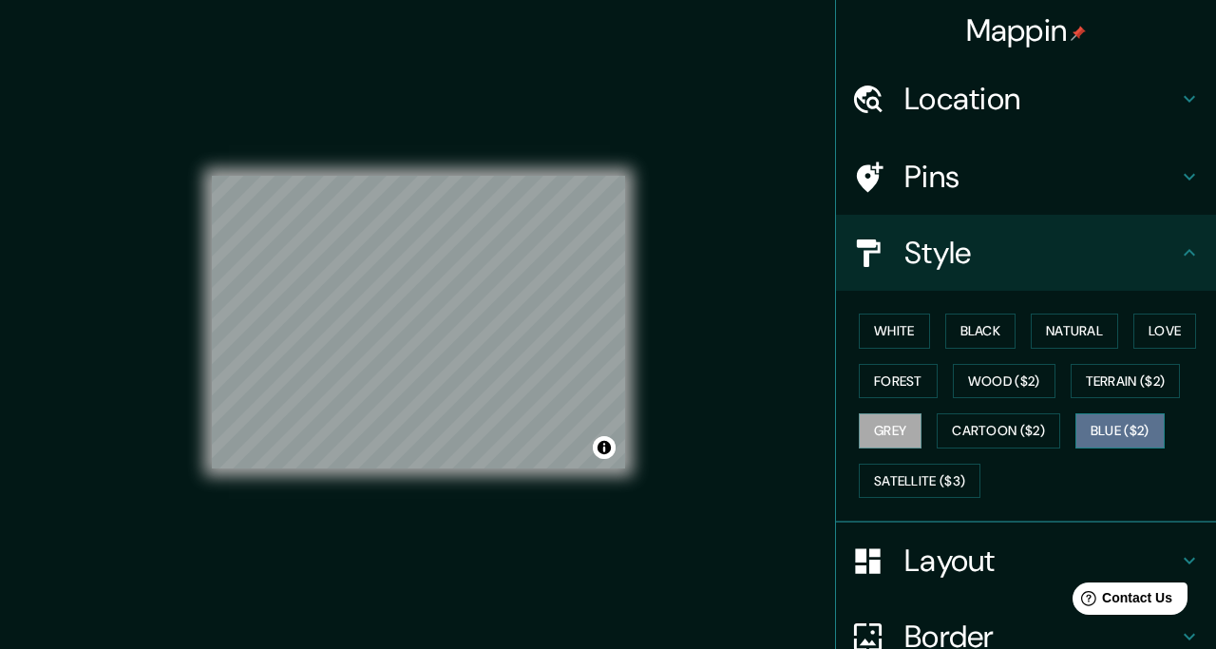
click at [1118, 431] on button "Blue ($2)" at bounding box center [1119, 430] width 89 height 35
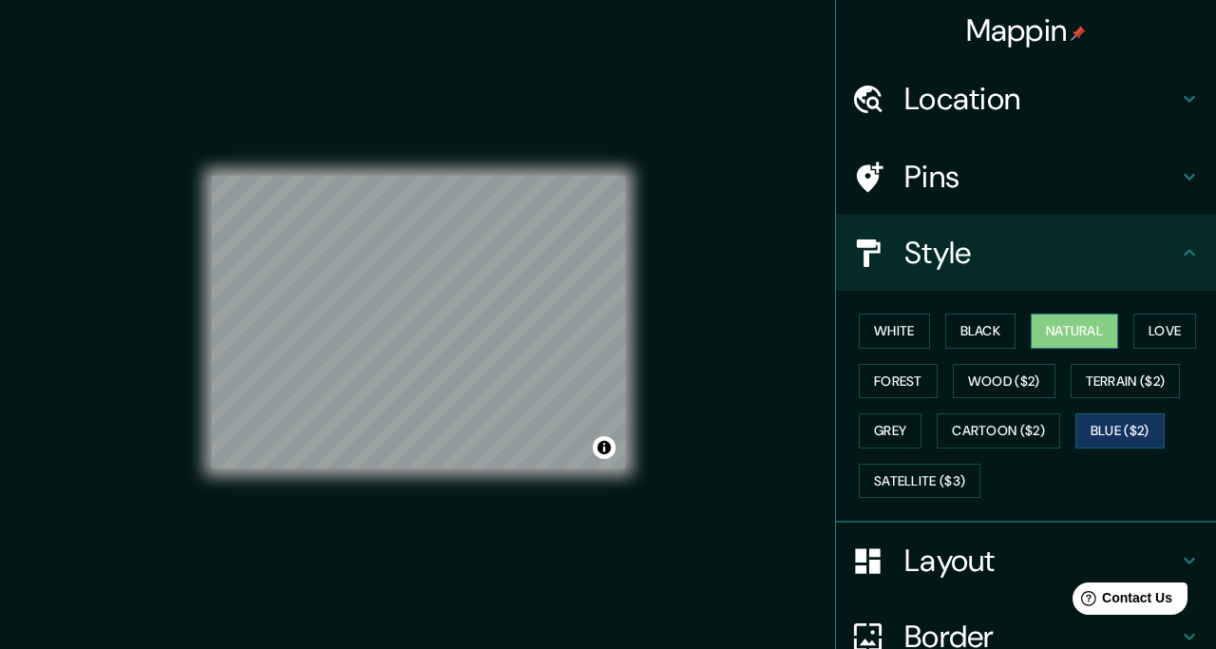
click at [1082, 324] on button "Natural" at bounding box center [1073, 330] width 87 height 35
click at [991, 338] on button "Black" at bounding box center [980, 330] width 71 height 35
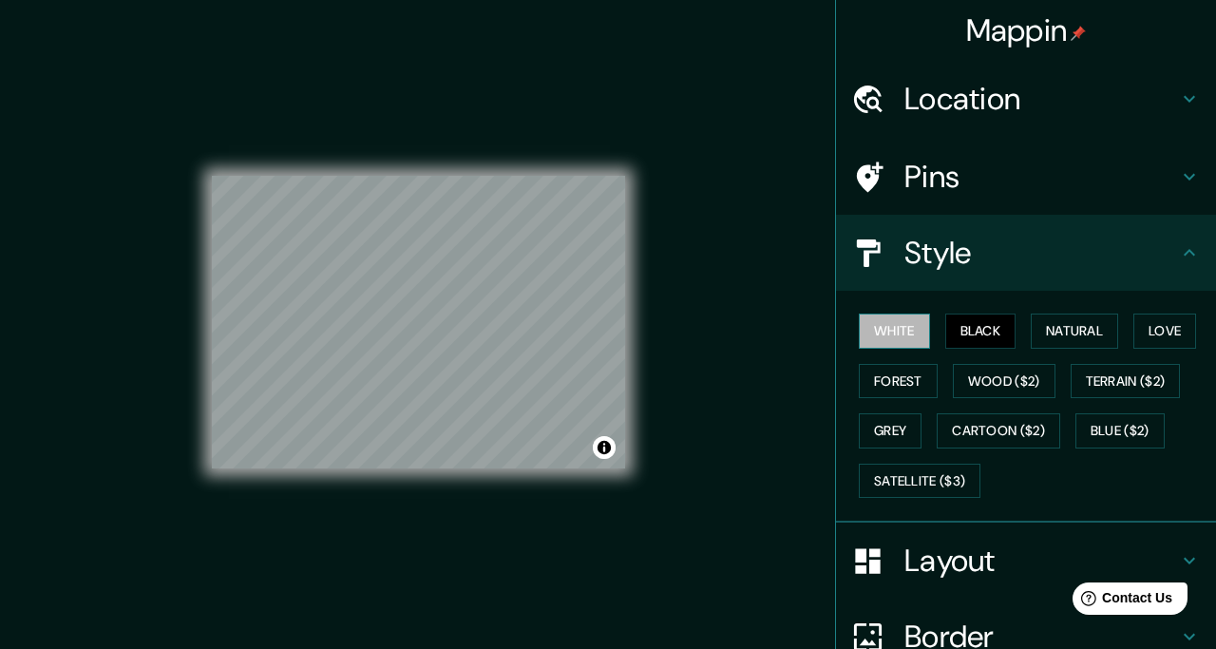
click at [915, 335] on button "White" at bounding box center [893, 330] width 71 height 35
click at [1019, 329] on div "White Black Natural Love Forest Wood ($2) Terrain ($2) Grey Cartoon ($2) Blue (…" at bounding box center [1033, 405] width 365 height 199
click at [1002, 330] on button "Black" at bounding box center [980, 330] width 71 height 35
click at [1123, 424] on button "Blue ($2)" at bounding box center [1119, 430] width 89 height 35
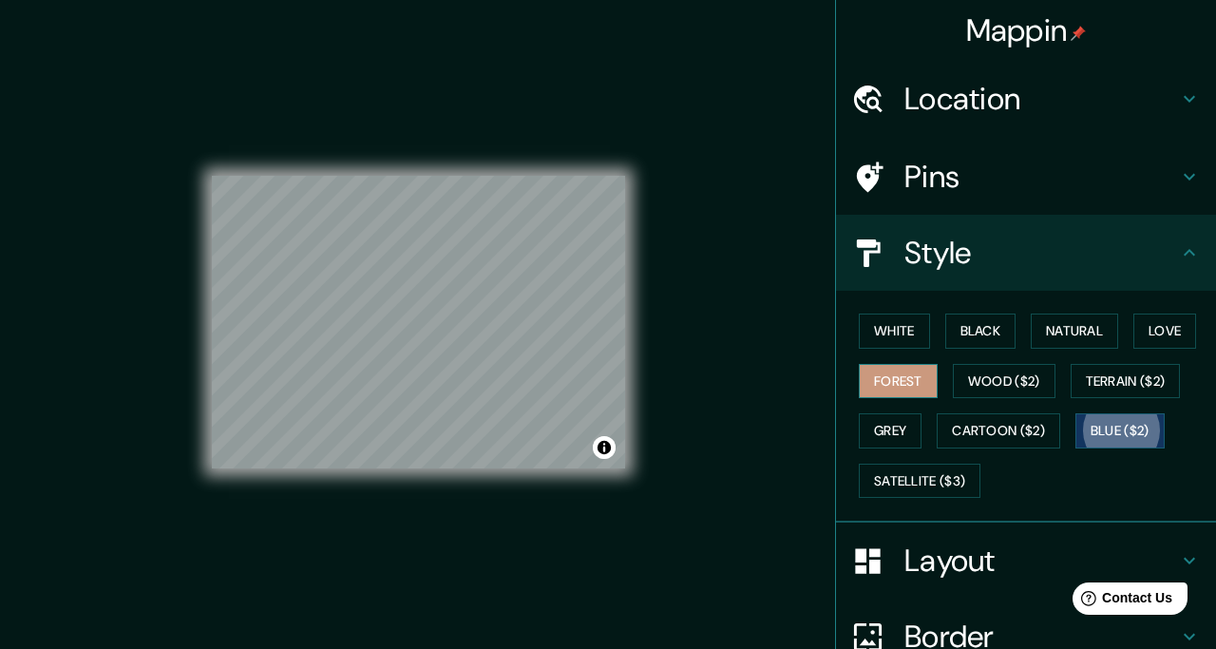
click at [912, 382] on button "Forest" at bounding box center [897, 381] width 79 height 35
click at [946, 476] on button "Satellite ($3)" at bounding box center [919, 480] width 122 height 35
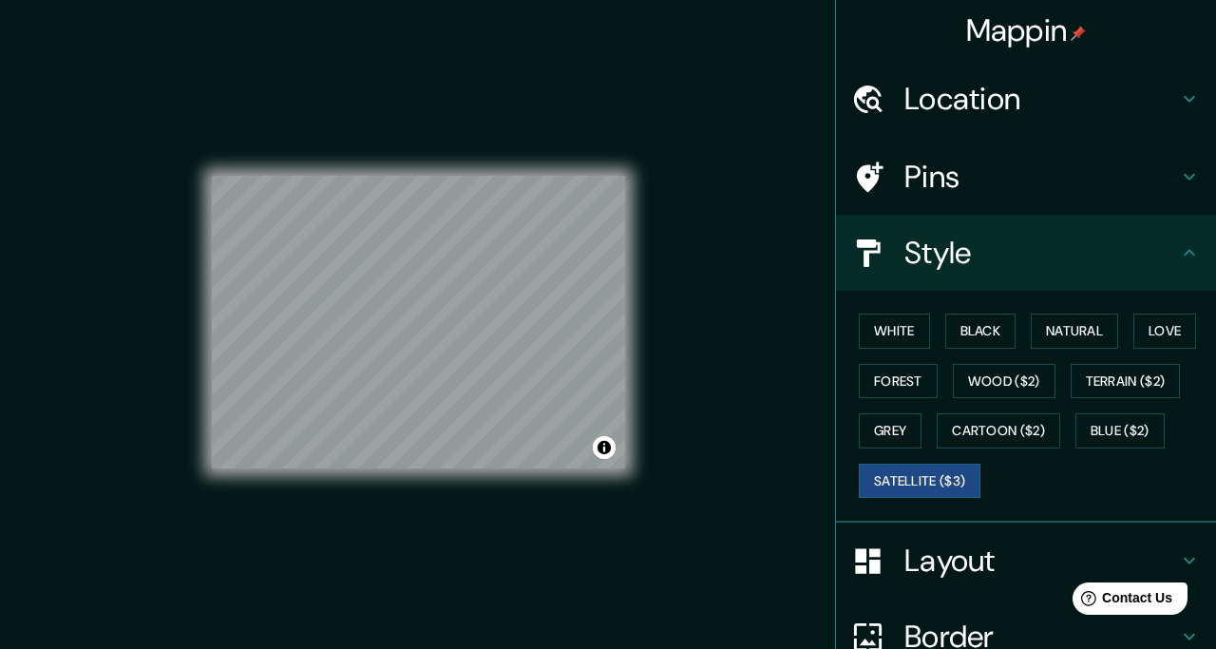
click at [313, 169] on div "© Mapbox © OpenStreetMap Improve this map © Maxar" at bounding box center [418, 322] width 413 height 584
click at [432, 500] on div "© Mapbox © OpenStreetMap Improve this map © Maxar" at bounding box center [418, 322] width 413 height 584
drag, startPoint x: 416, startPoint y: 328, endPoint x: 423, endPoint y: 318, distance: 11.6
click at [423, 318] on div at bounding box center [425, 316] width 15 height 15
click at [423, 318] on div at bounding box center [422, 320] width 15 height 15
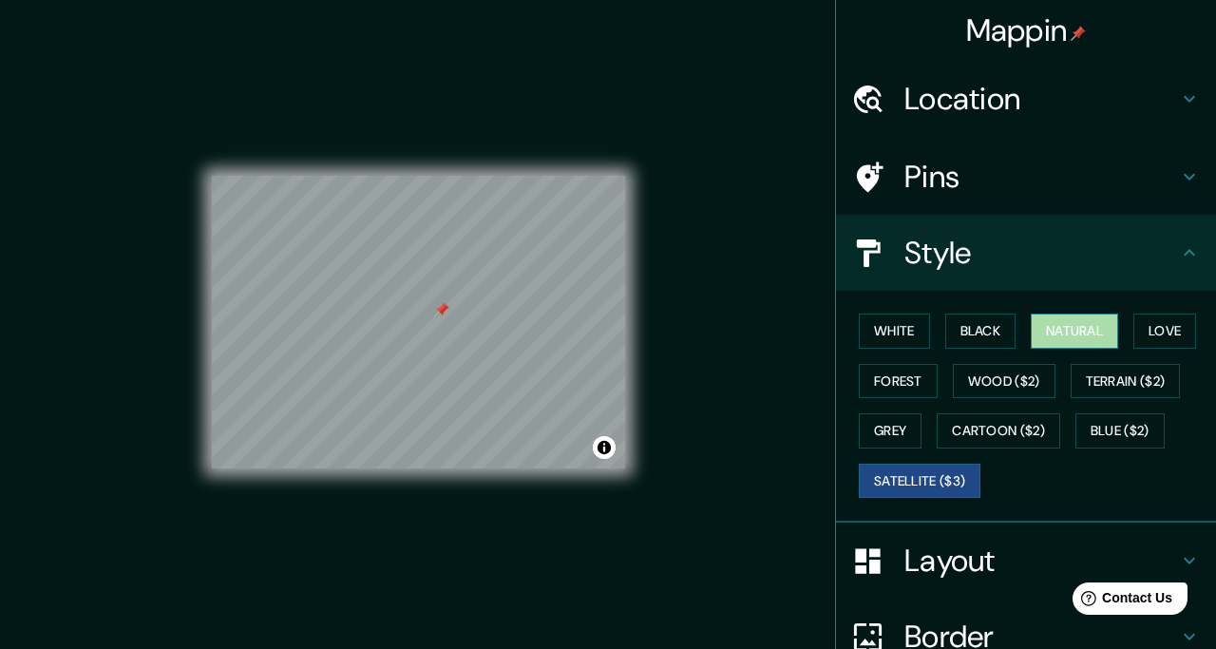
click at [1048, 336] on button "Natural" at bounding box center [1073, 330] width 87 height 35
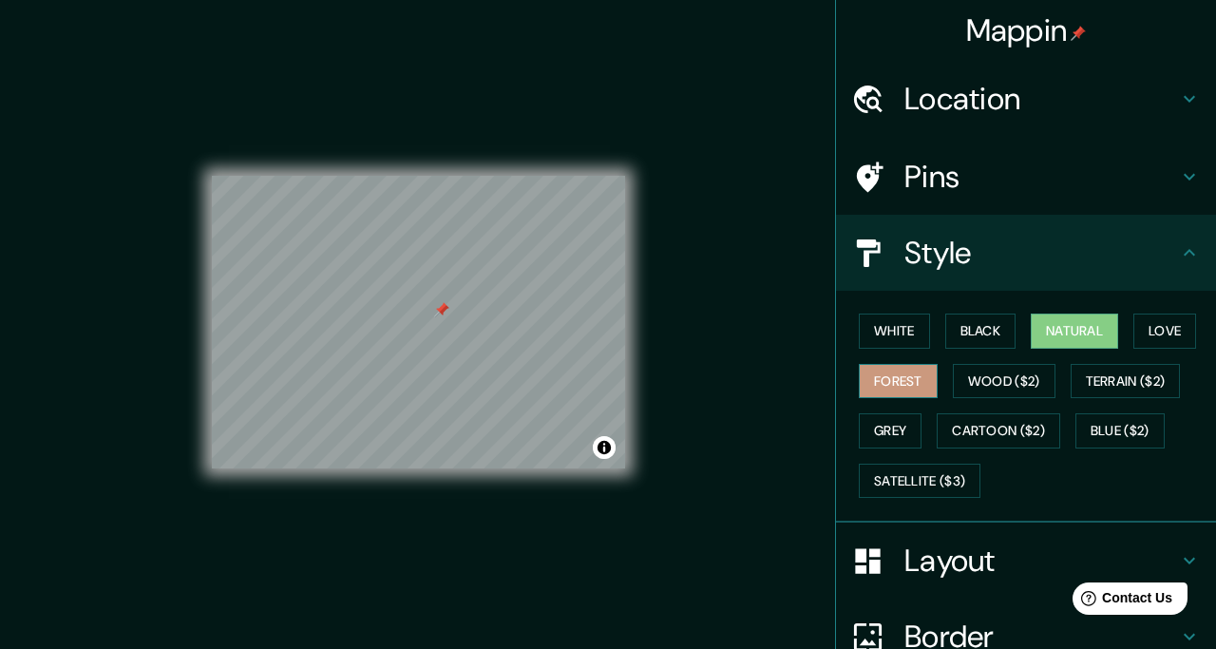
click at [894, 378] on button "Forest" at bounding box center [897, 381] width 79 height 35
click at [894, 424] on button "Grey" at bounding box center [889, 430] width 63 height 35
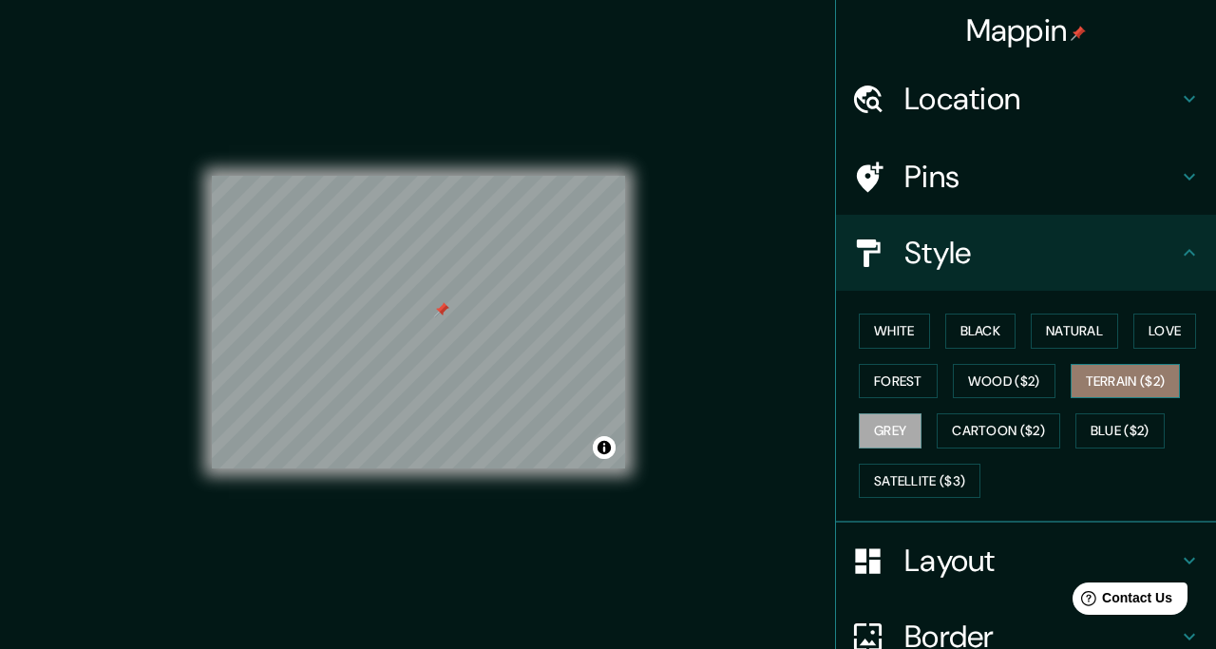
click at [1116, 379] on button "Terrain ($2)" at bounding box center [1125, 381] width 110 height 35
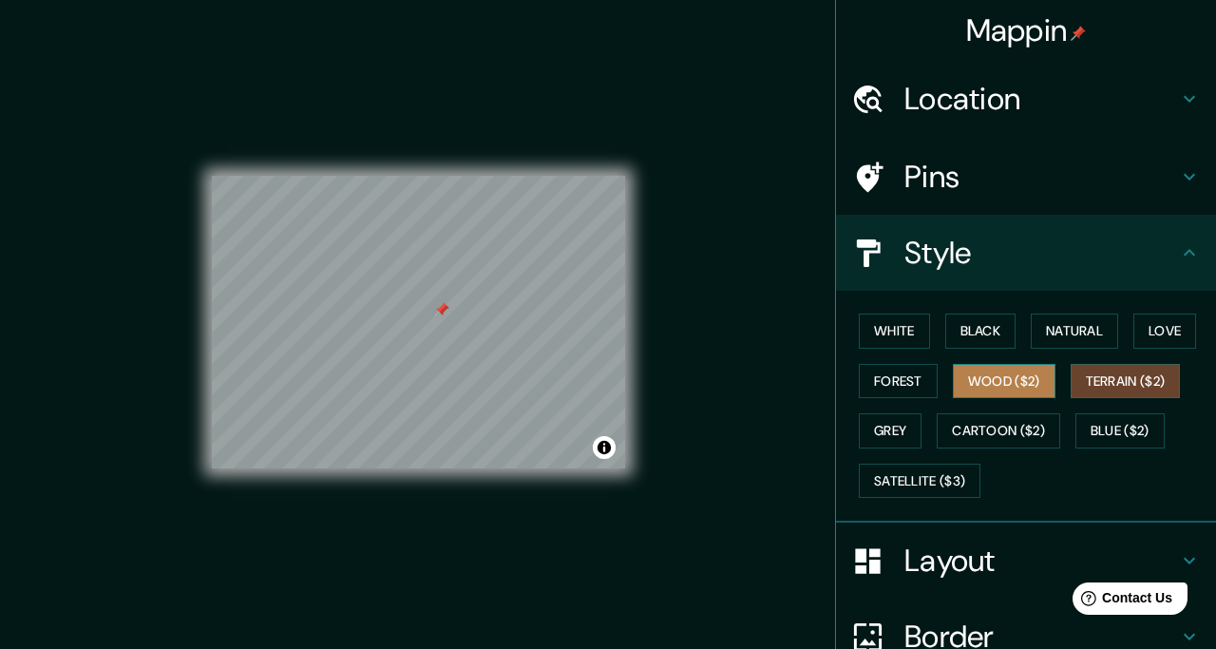
click at [1031, 377] on button "Wood ($2)" at bounding box center [1004, 381] width 103 height 35
